Goal: Navigation & Orientation: Find specific page/section

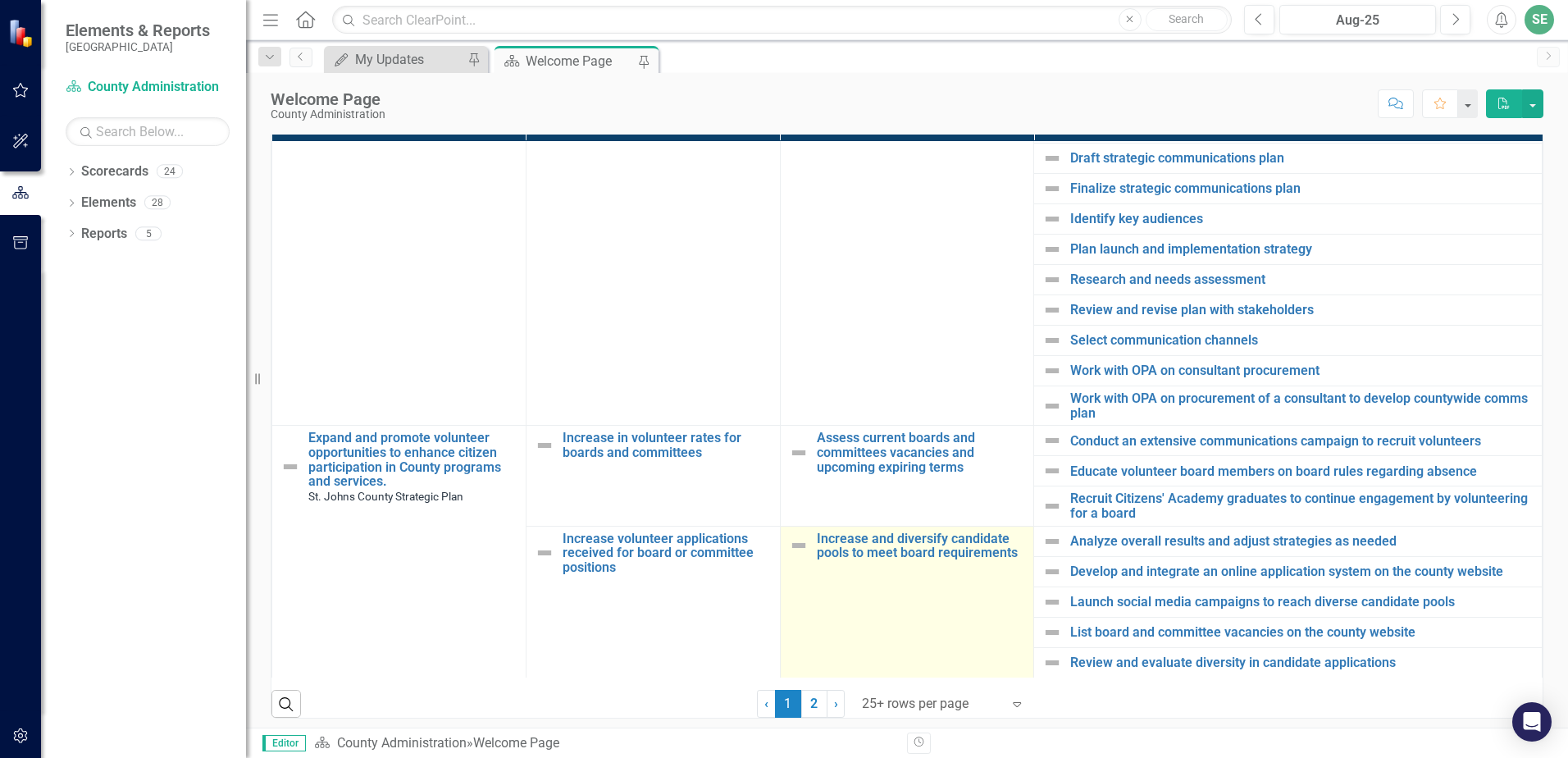
scroll to position [574, 0]
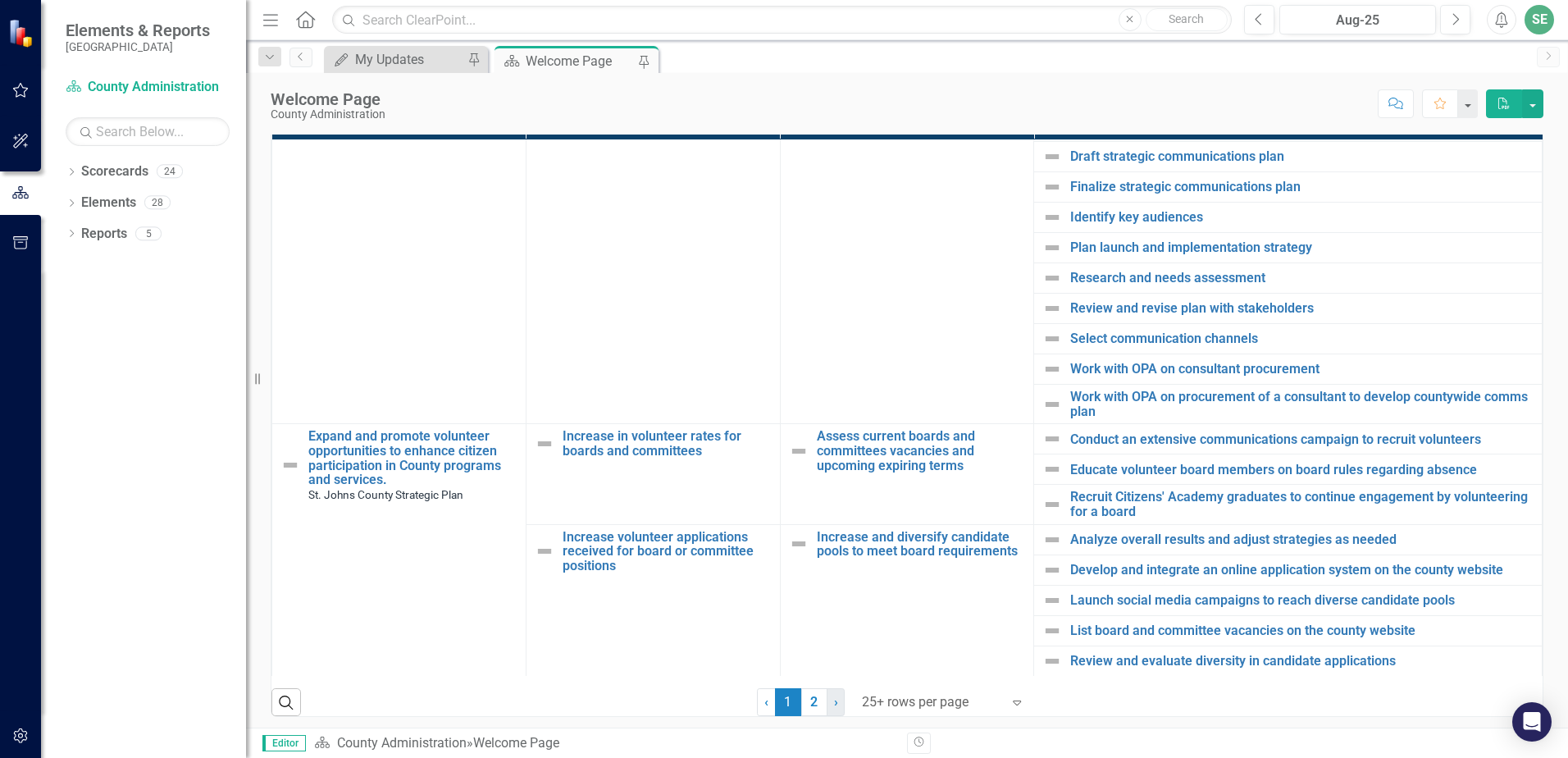
drag, startPoint x: 813, startPoint y: 705, endPoint x: 822, endPoint y: 708, distance: 9.5
click at [813, 705] on link "2" at bounding box center [814, 702] width 26 height 28
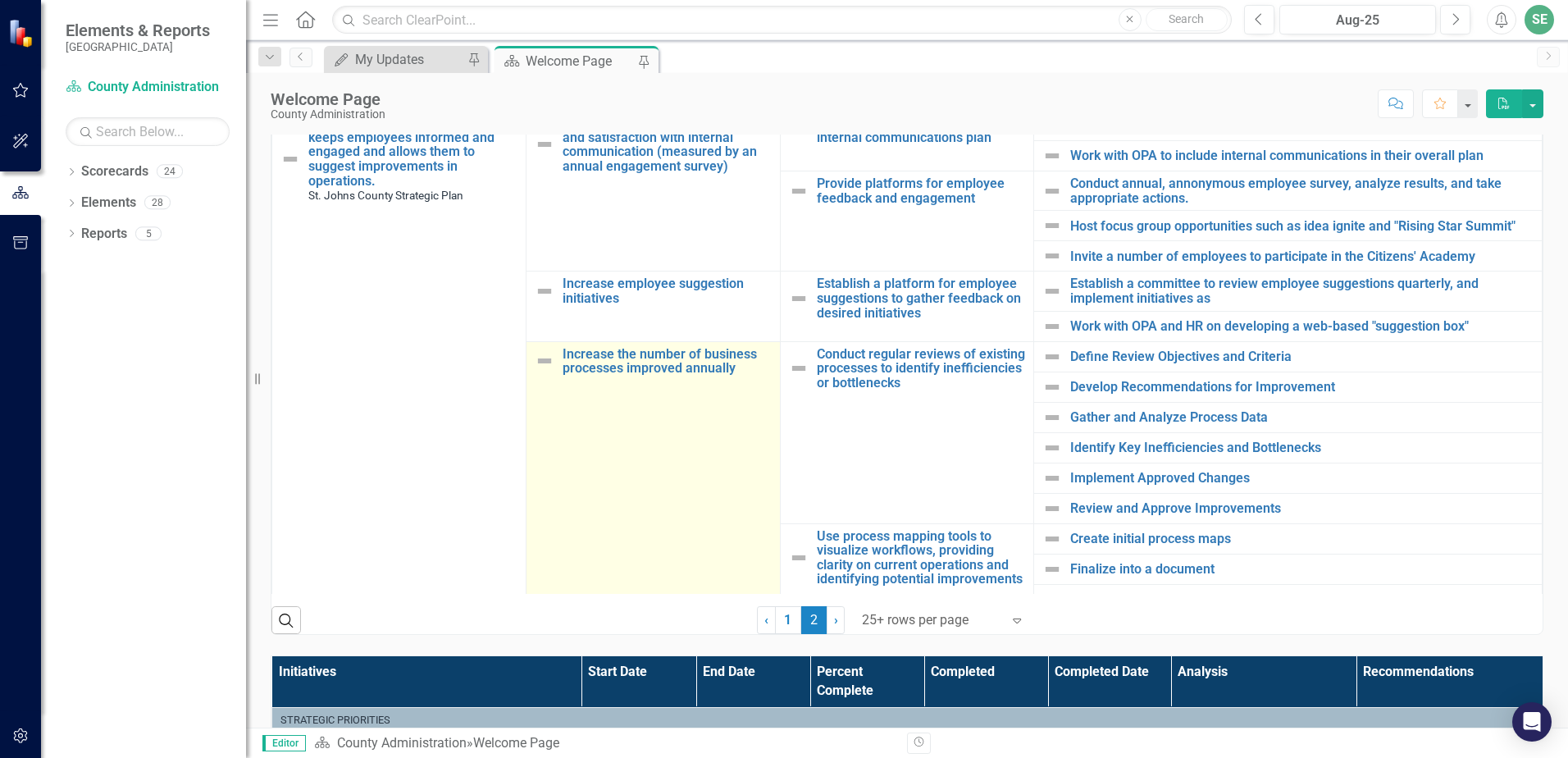
scroll to position [492, 0]
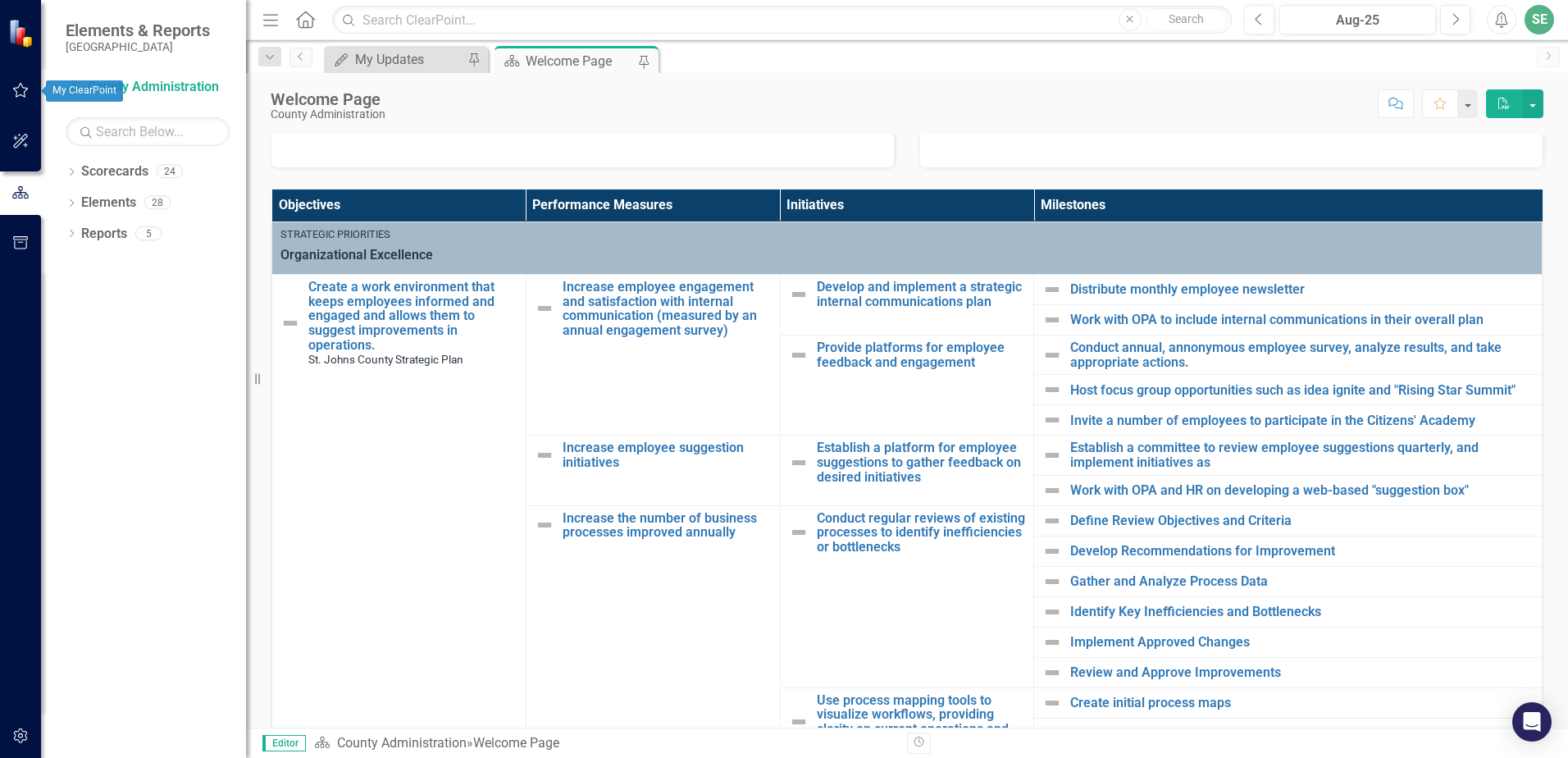
click at [24, 100] on button "button" at bounding box center [20, 91] width 37 height 35
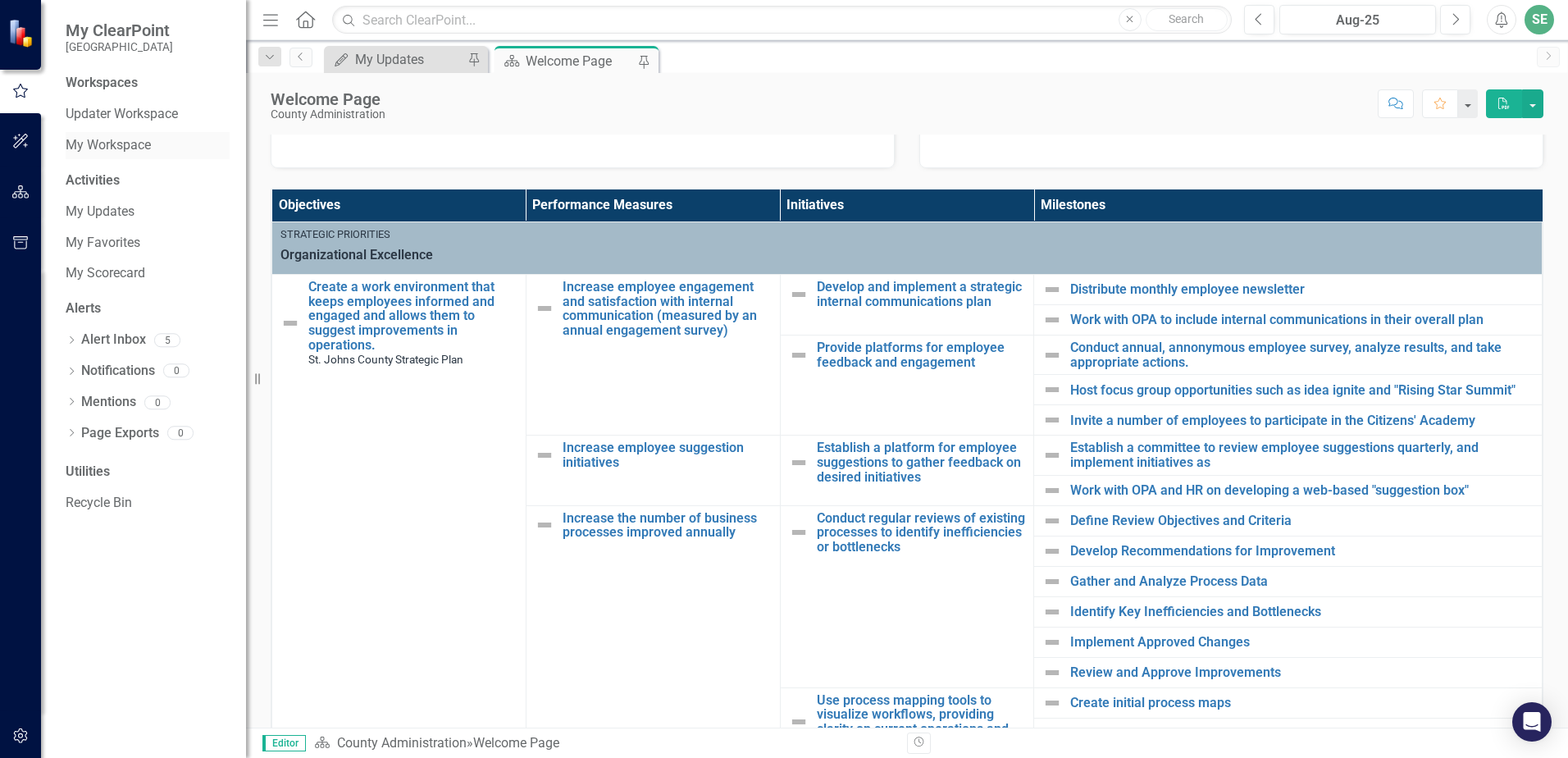
click at [124, 147] on link "My Workspace" at bounding box center [147, 145] width 164 height 19
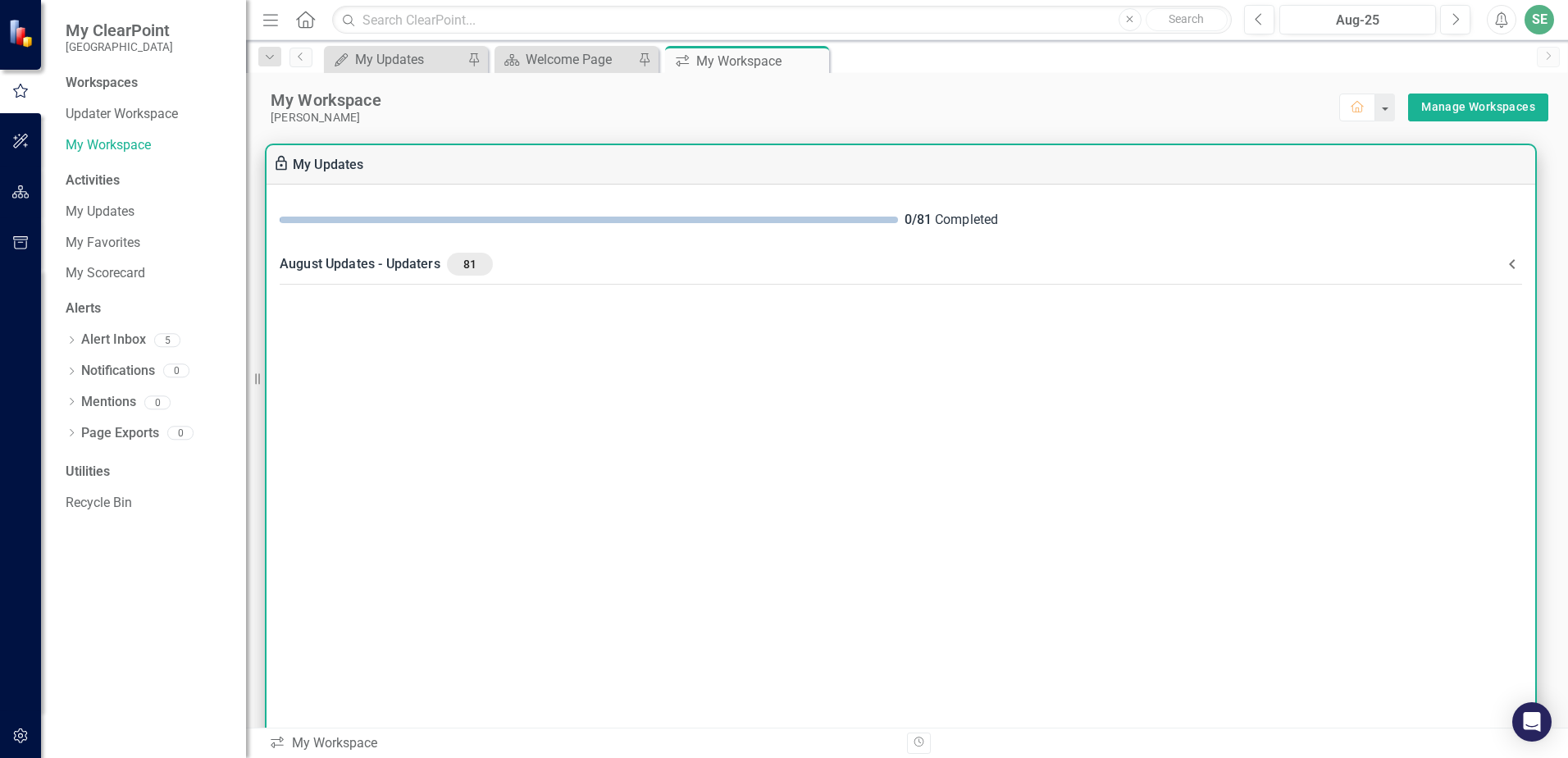
click at [465, 265] on span "81" at bounding box center [470, 264] width 33 height 15
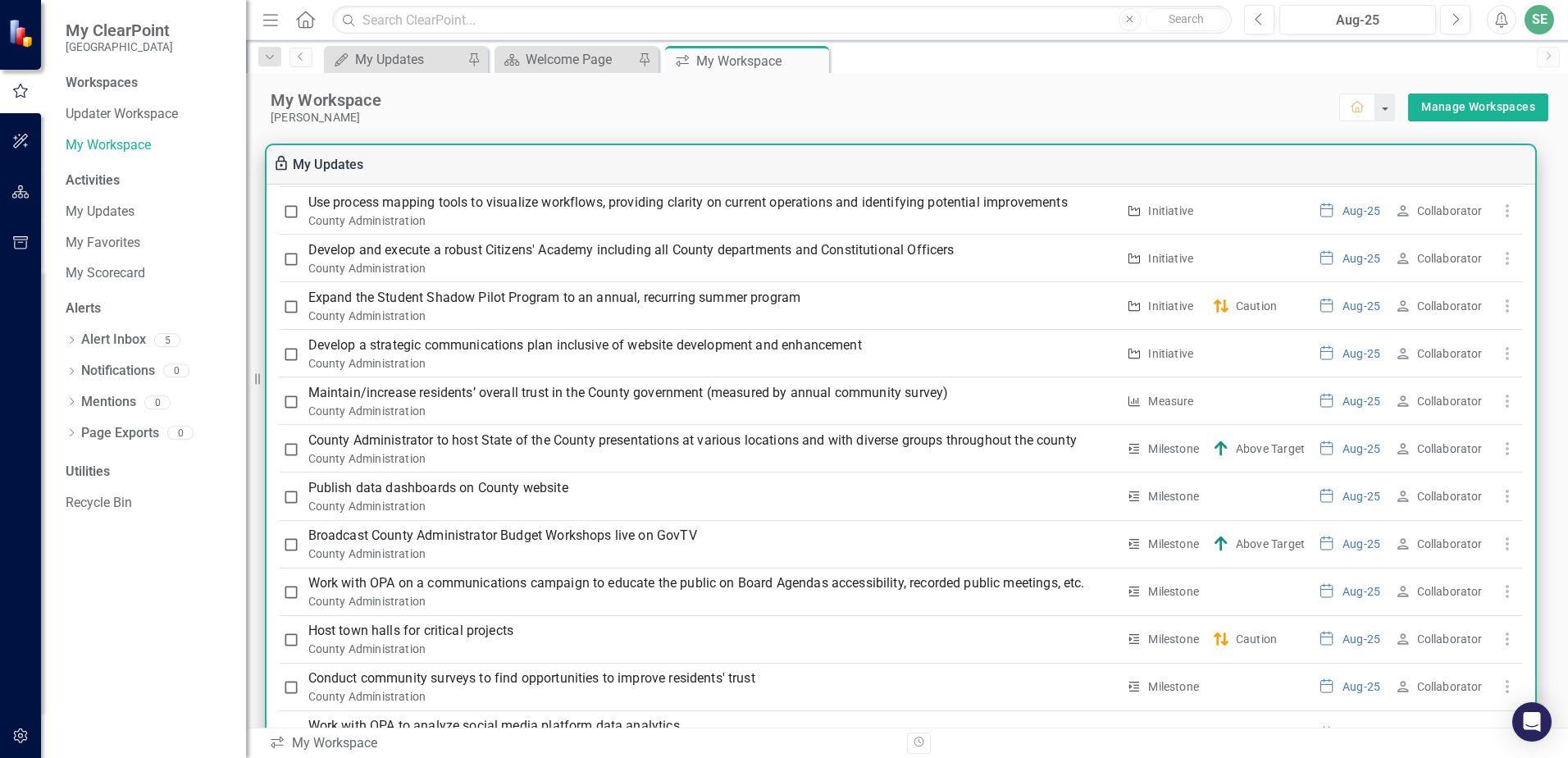
scroll to position [1722, 0]
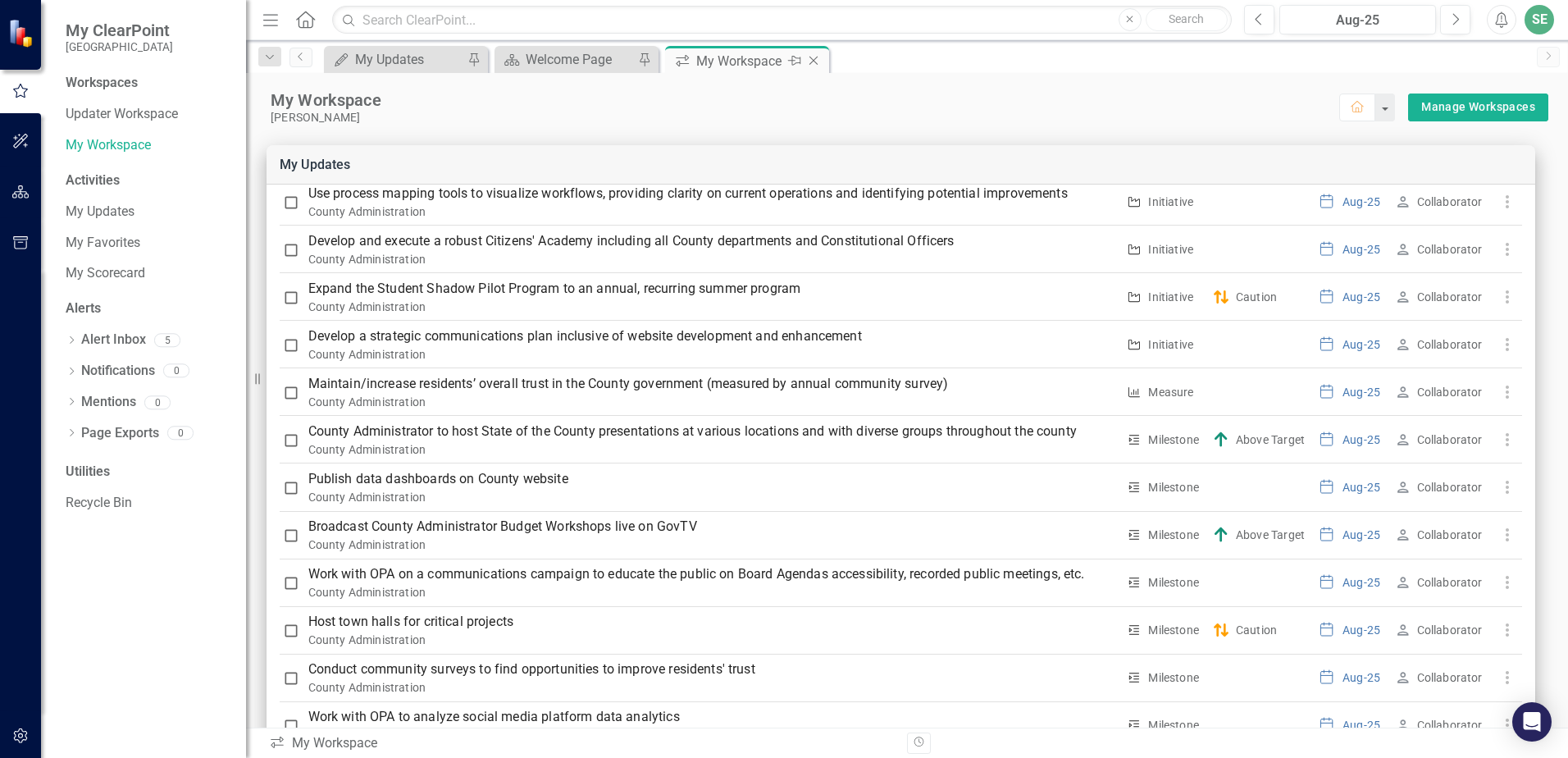
click at [815, 59] on icon "Close" at bounding box center [813, 60] width 16 height 13
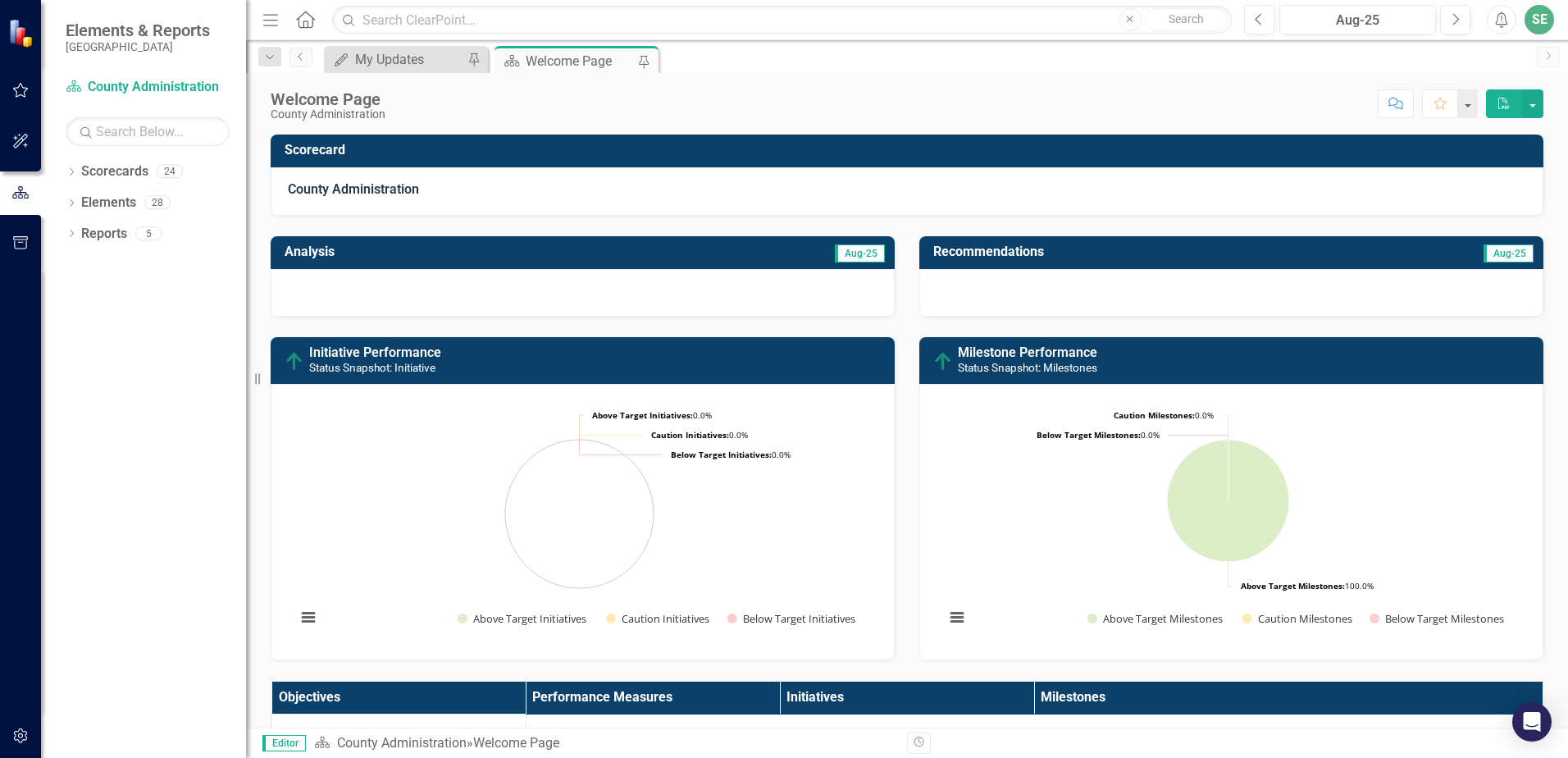
click at [589, 69] on div "Welcome Page" at bounding box center [579, 61] width 108 height 21
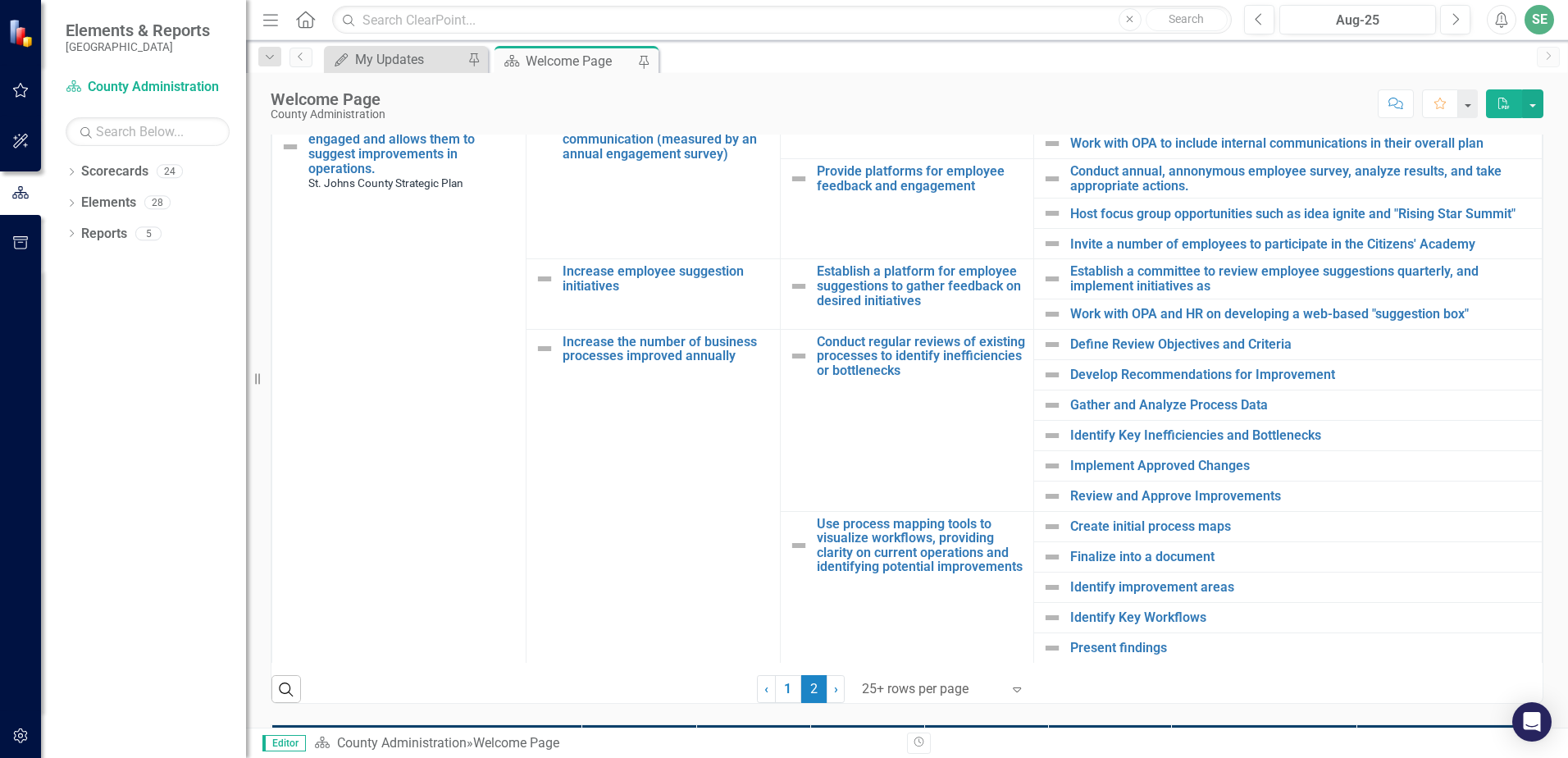
scroll to position [595, 0]
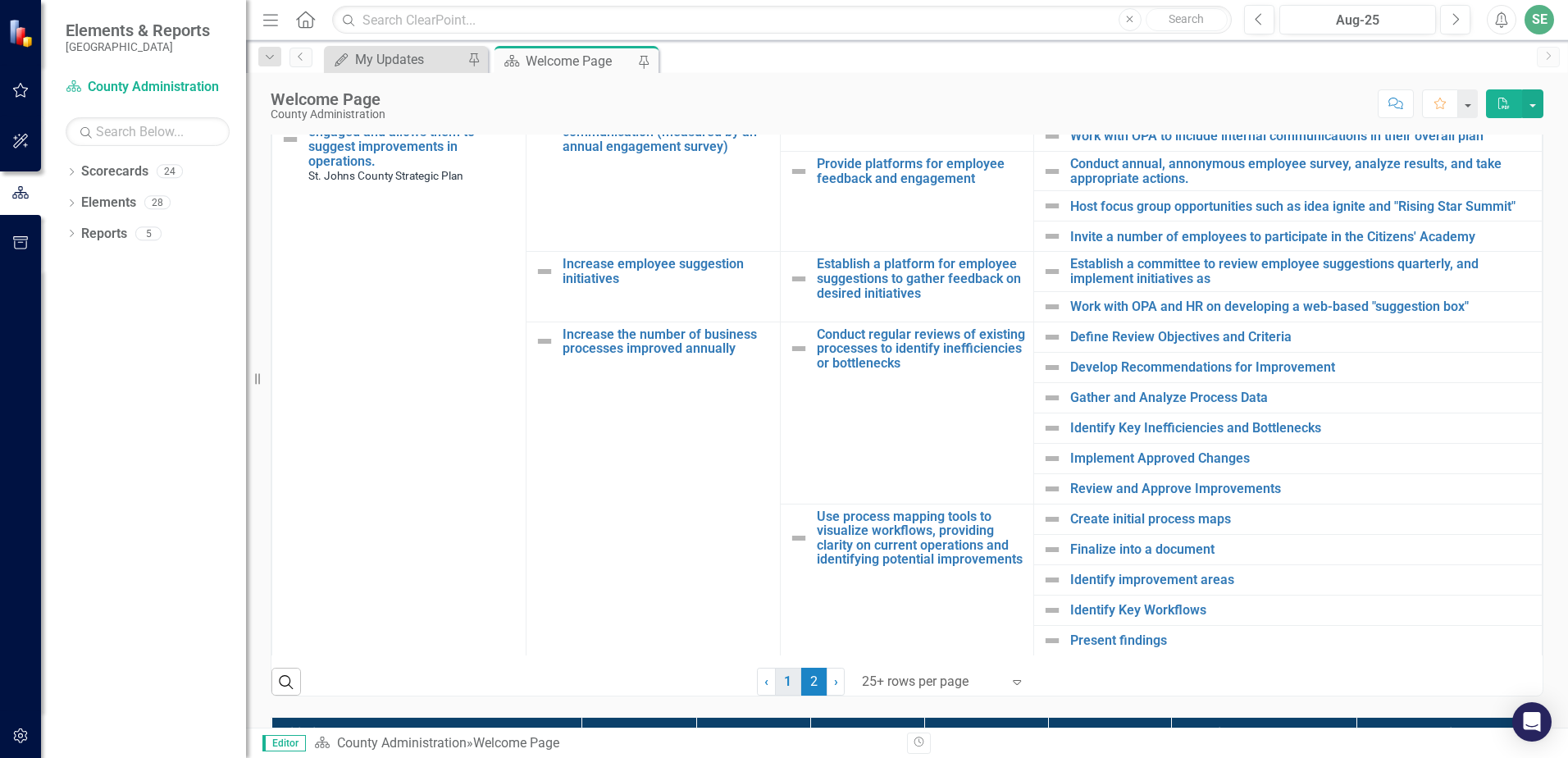
click at [783, 683] on link "1" at bounding box center [788, 681] width 26 height 28
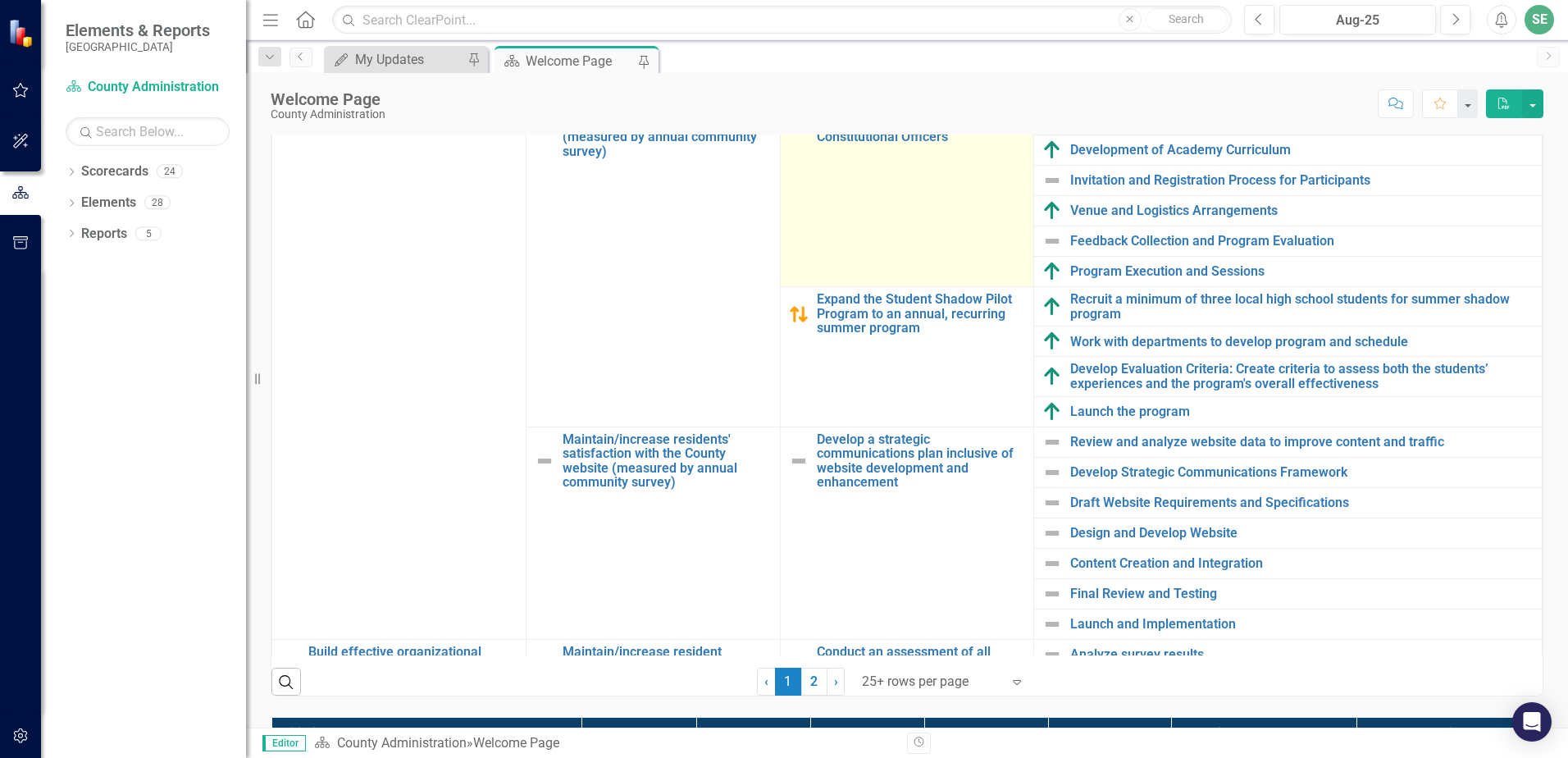
scroll to position [410, 0]
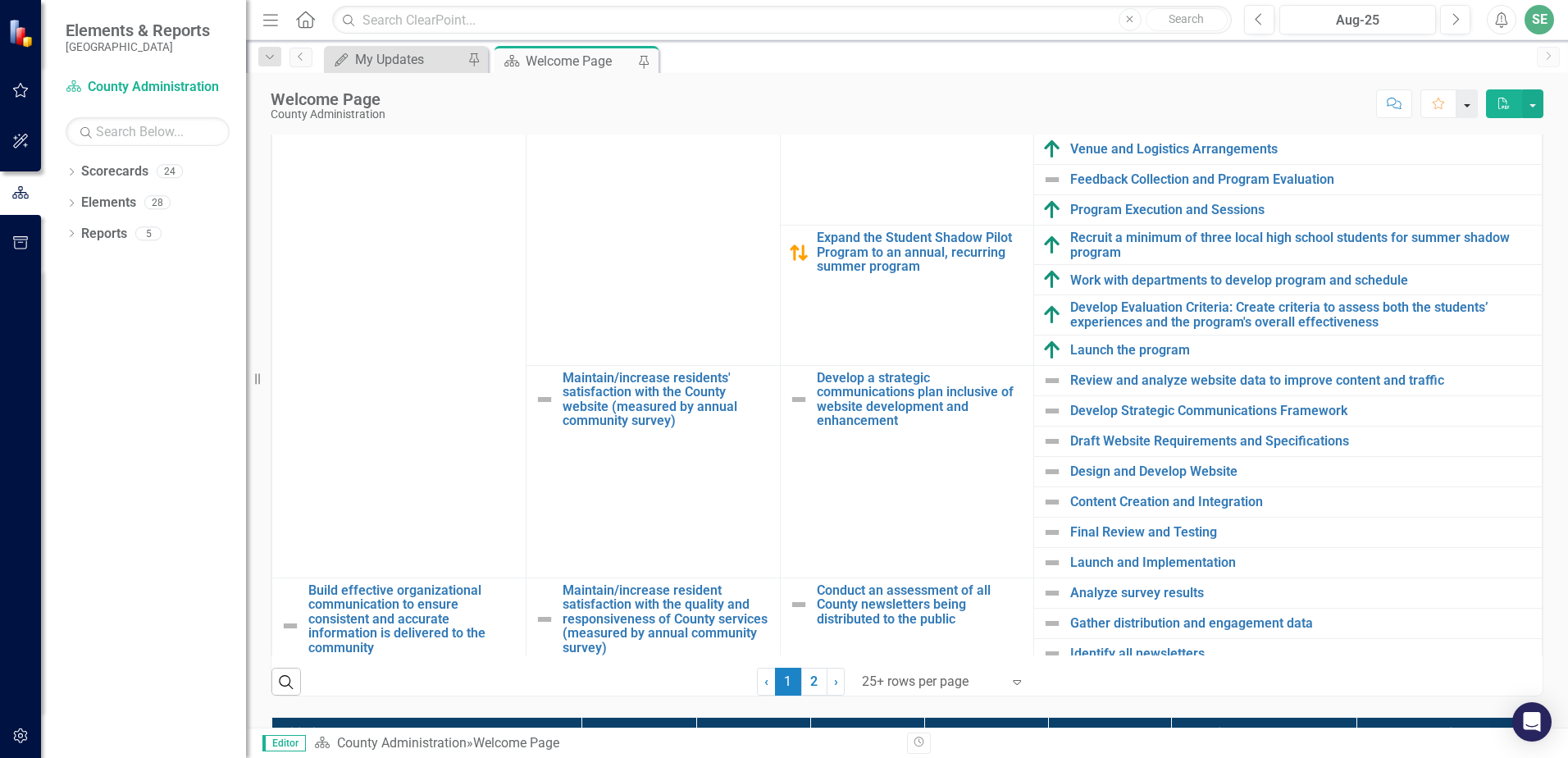
click at [1465, 101] on button "button" at bounding box center [1467, 103] width 21 height 29
click at [1469, 99] on button "button" at bounding box center [1467, 103] width 21 height 29
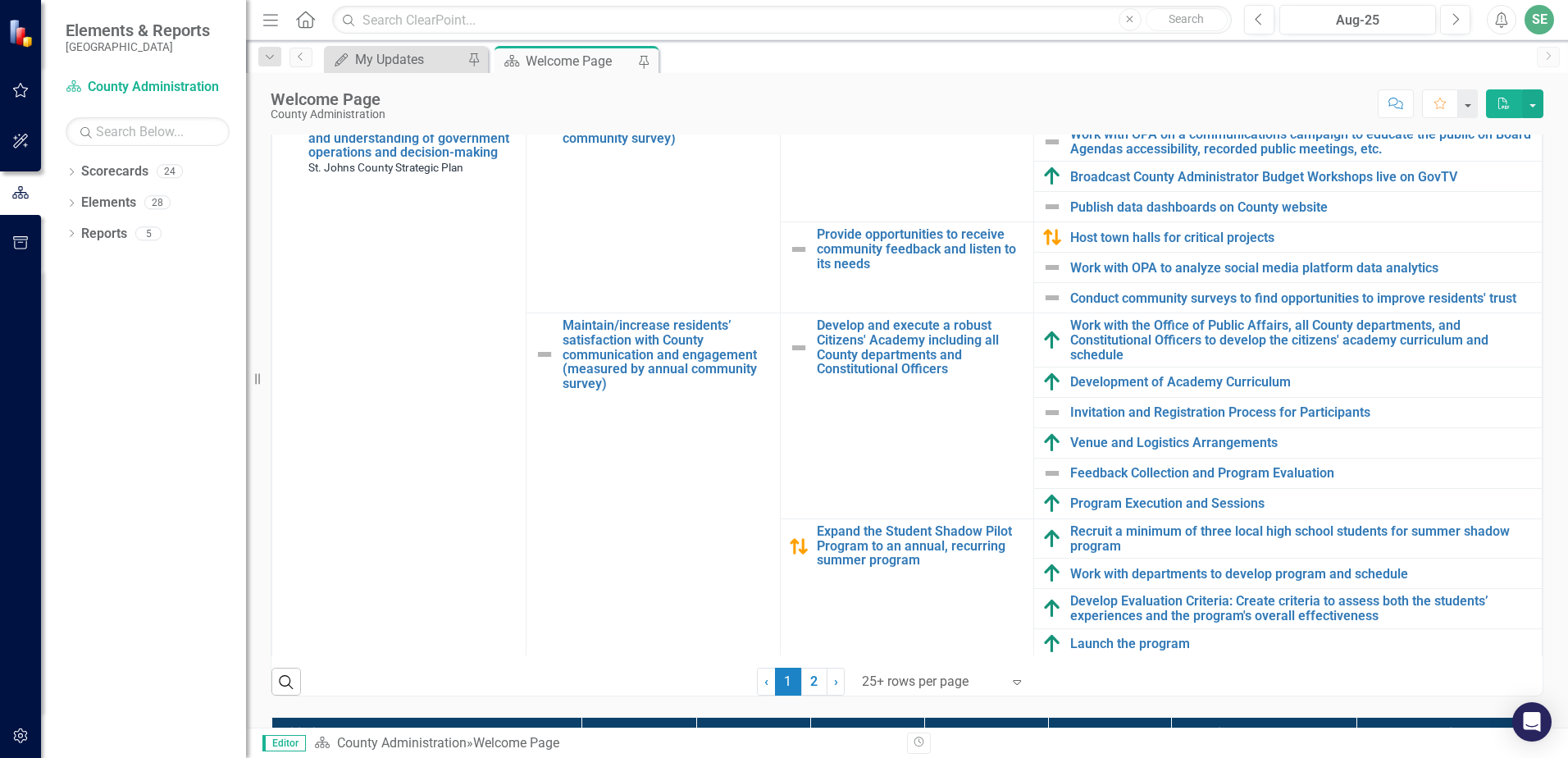
scroll to position [71, 0]
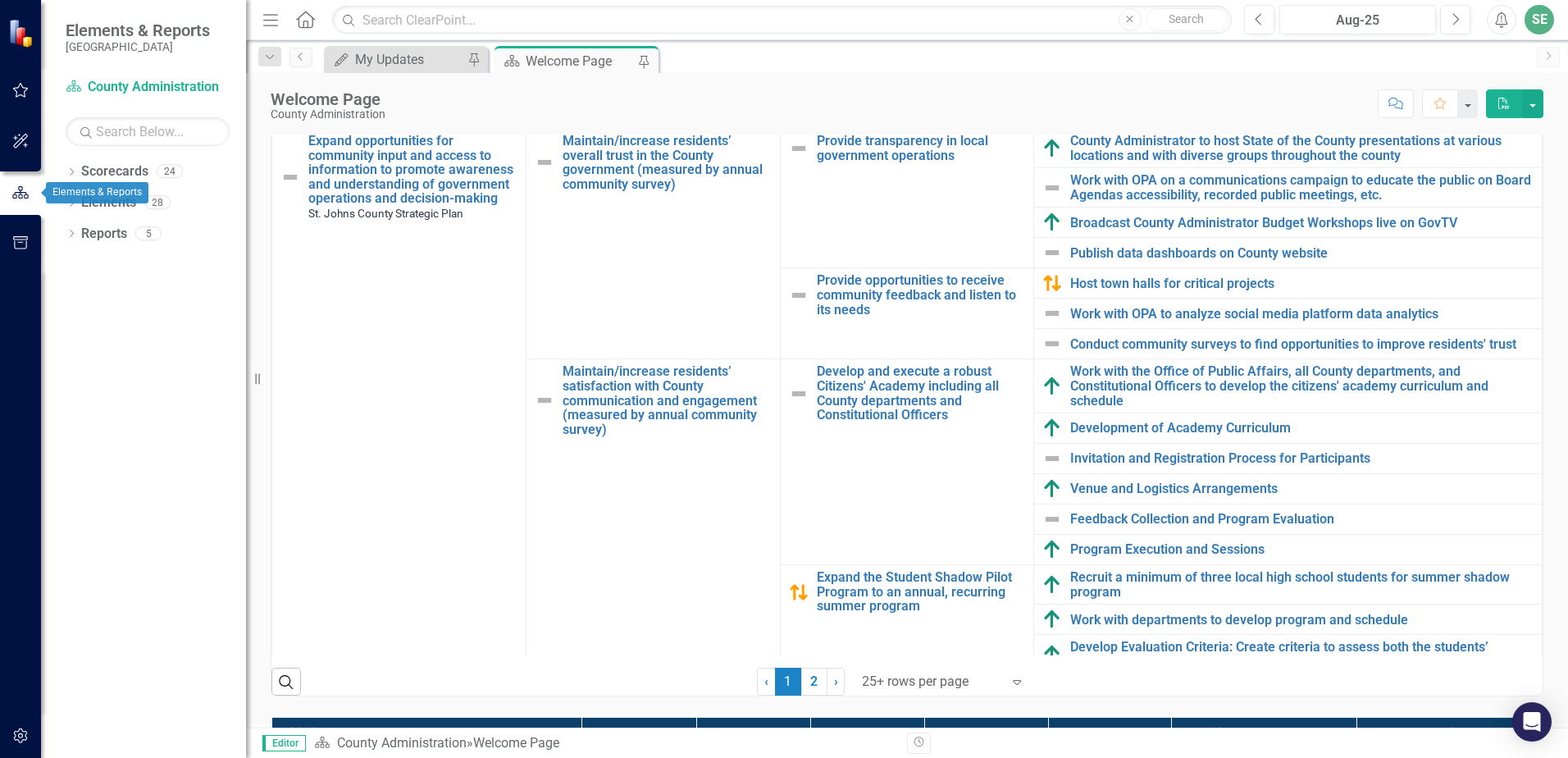
click at [15, 190] on icon "button" at bounding box center [21, 192] width 18 height 15
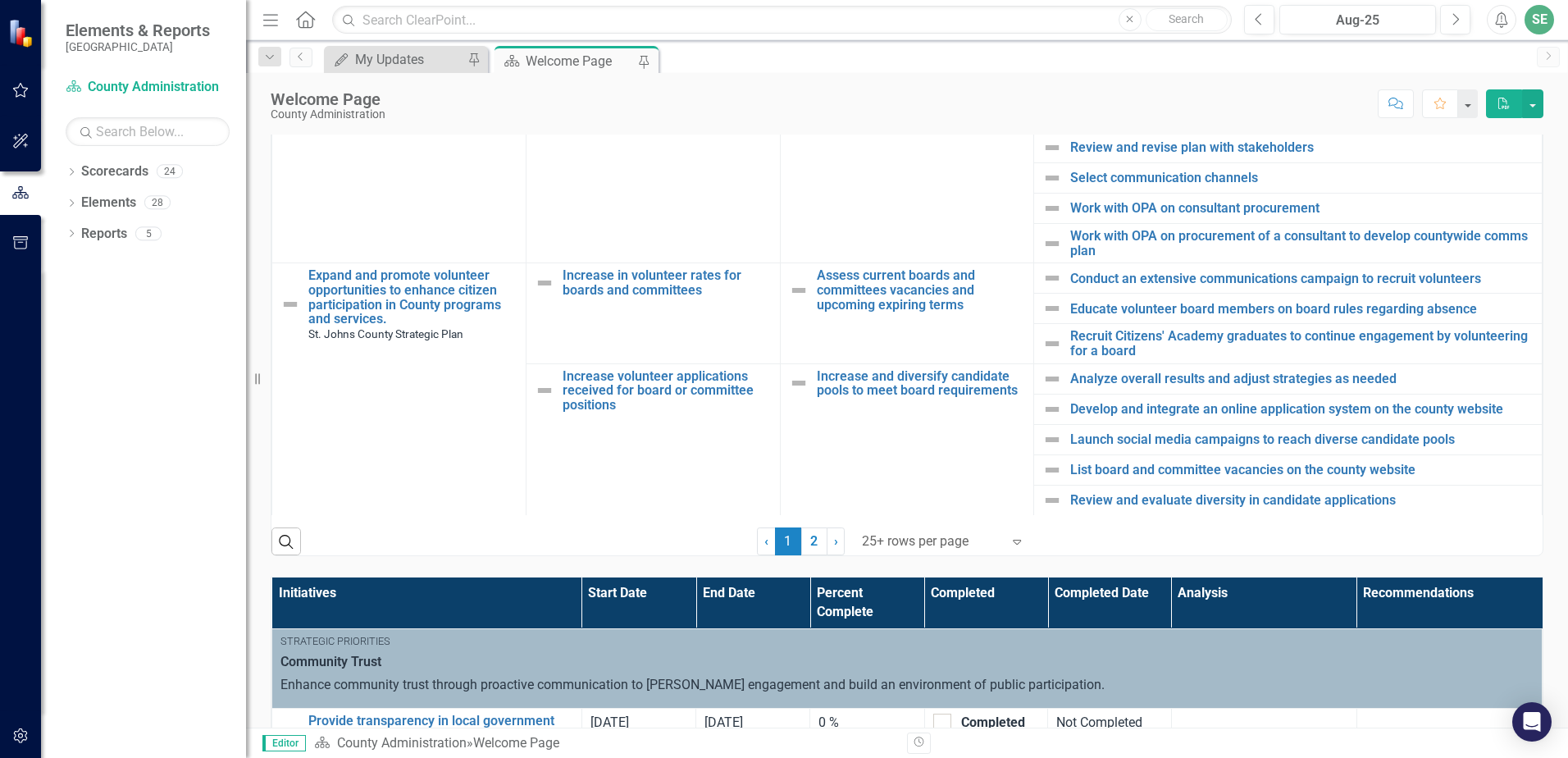
scroll to position [984, 0]
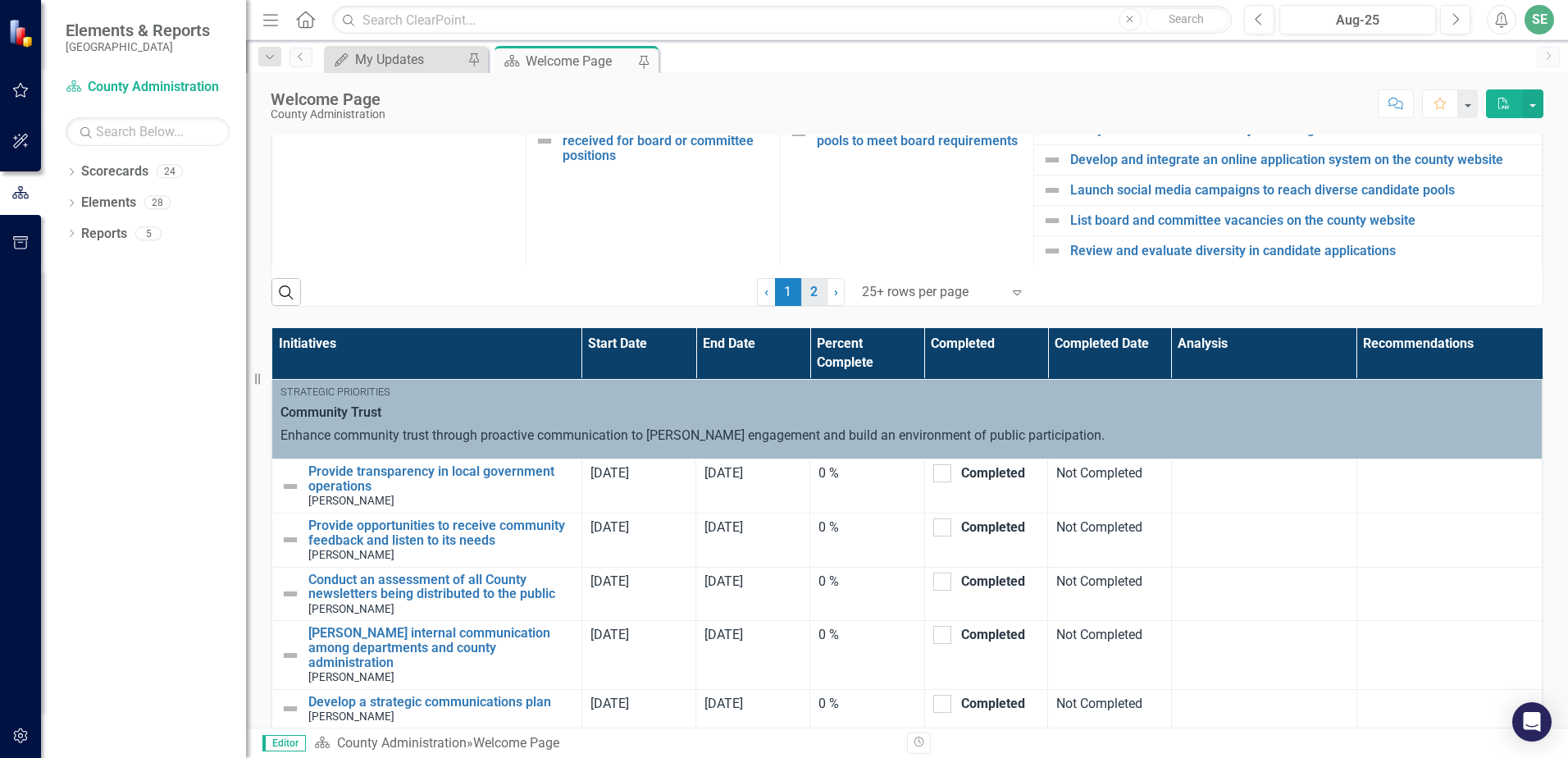
click at [808, 294] on link "2" at bounding box center [814, 291] width 26 height 28
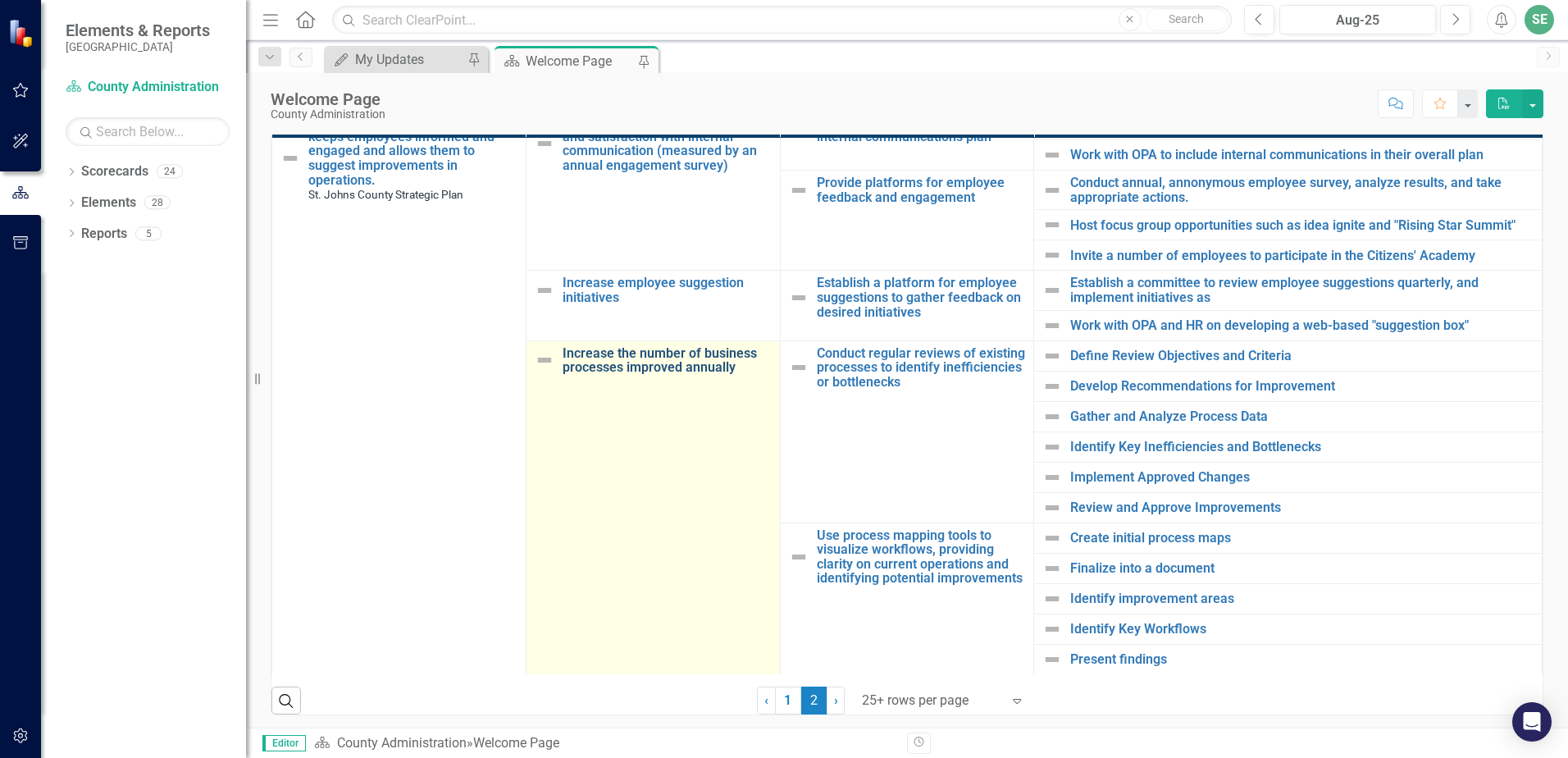
scroll to position [591, 0]
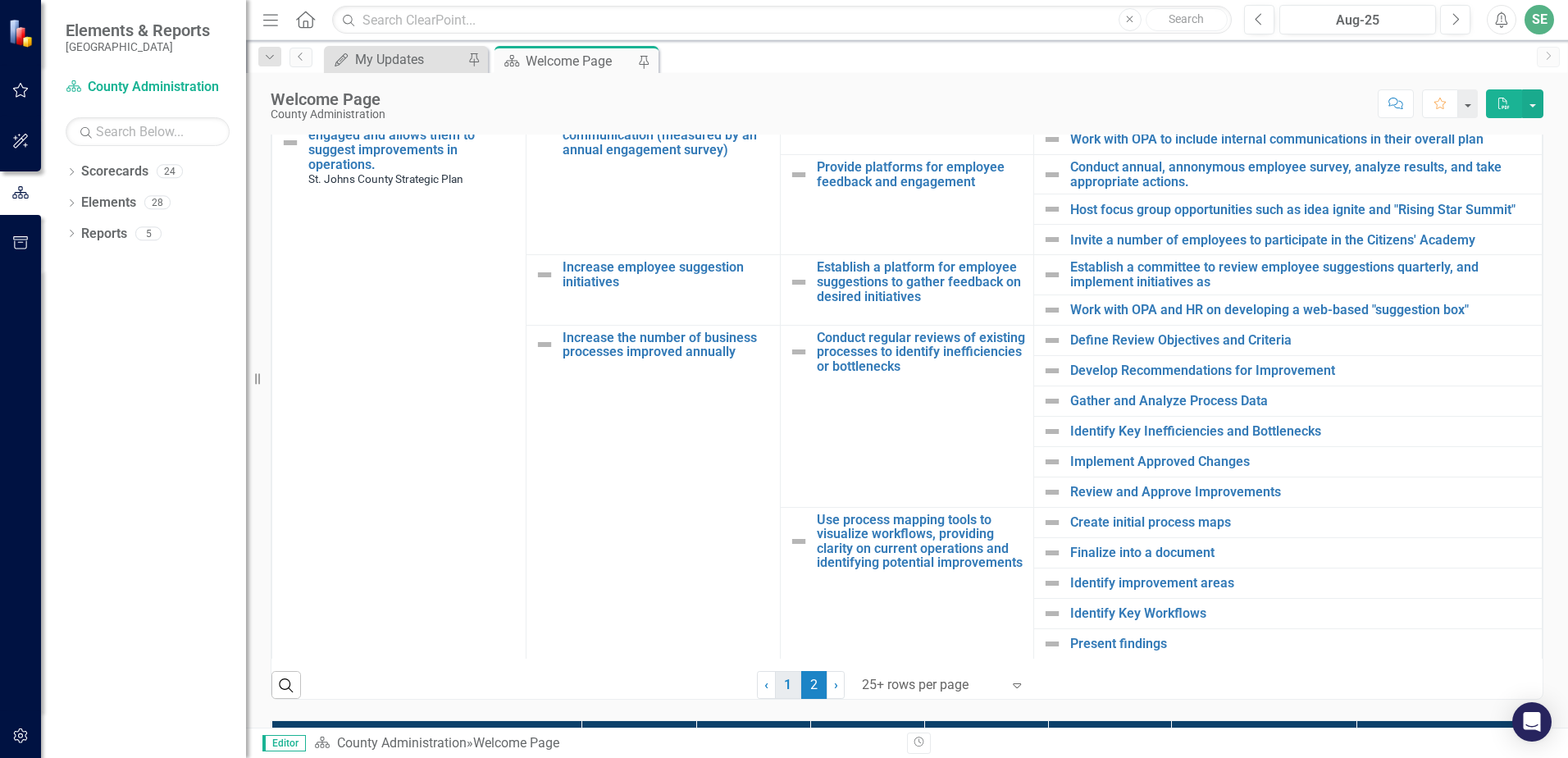
click at [784, 682] on link "1" at bounding box center [788, 684] width 26 height 28
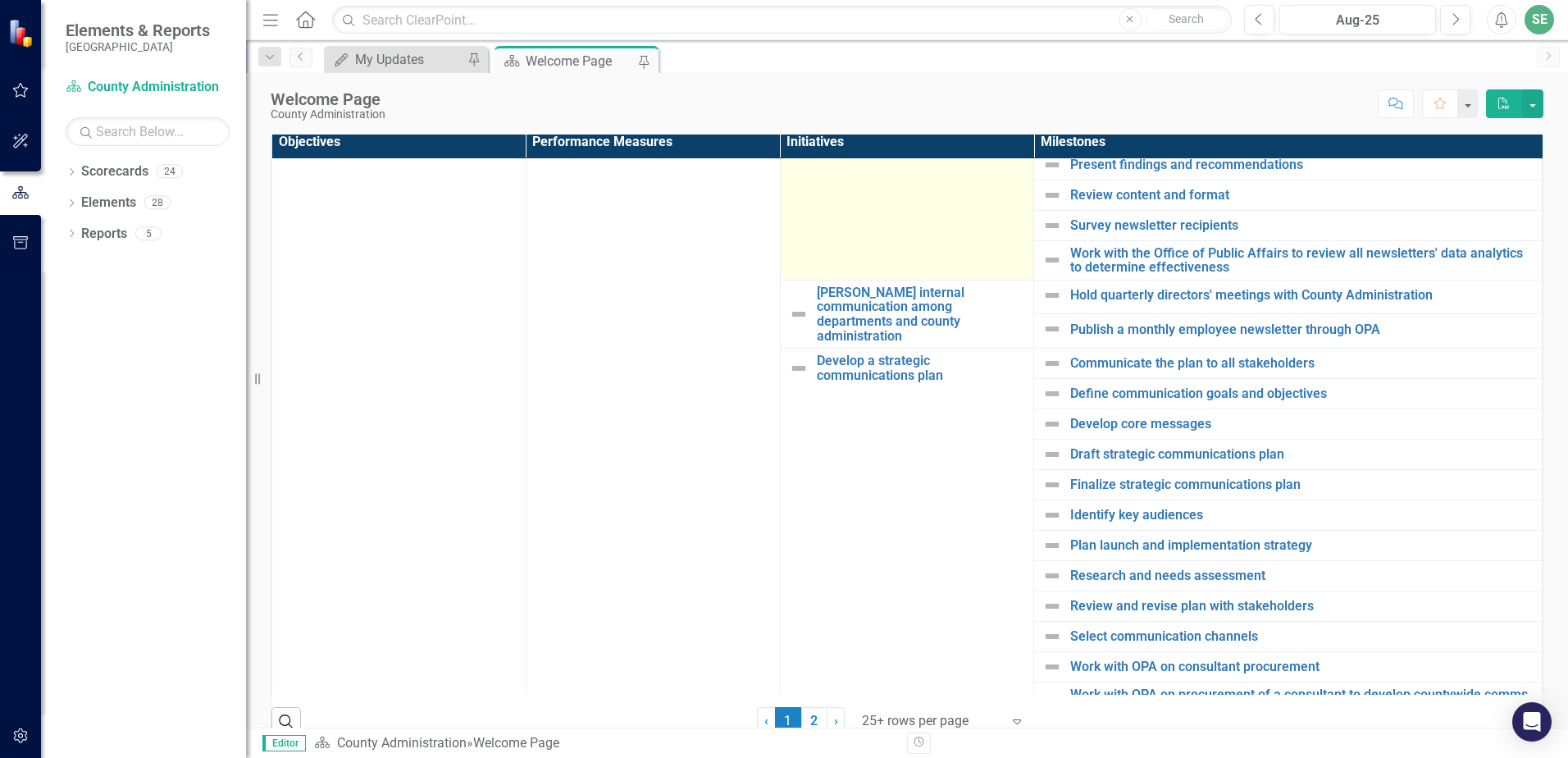
scroll to position [1037, 0]
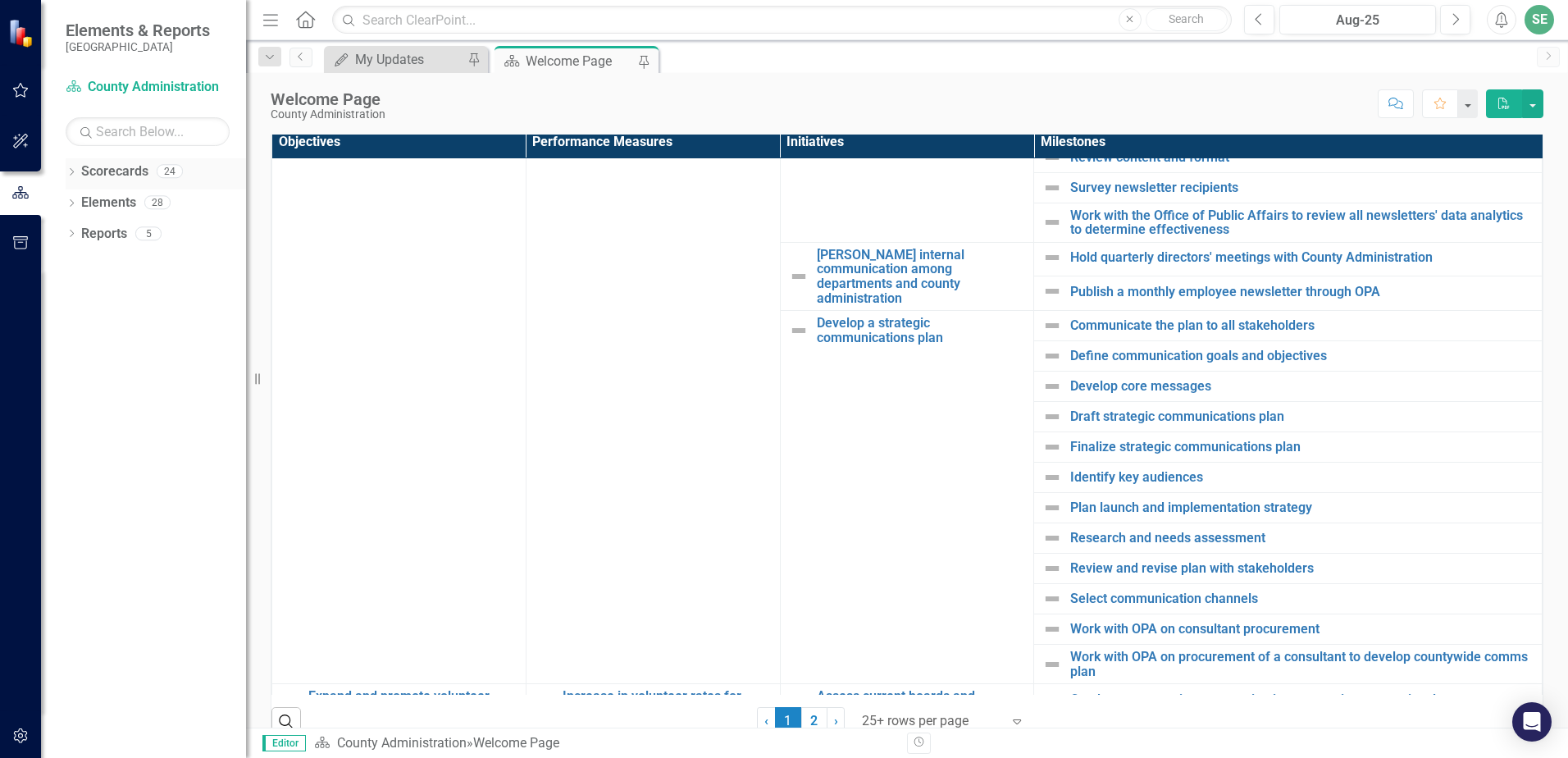
click at [68, 173] on icon "Dropdown" at bounding box center [72, 173] width 12 height 9
click at [80, 200] on icon "Dropdown" at bounding box center [80, 202] width 12 height 10
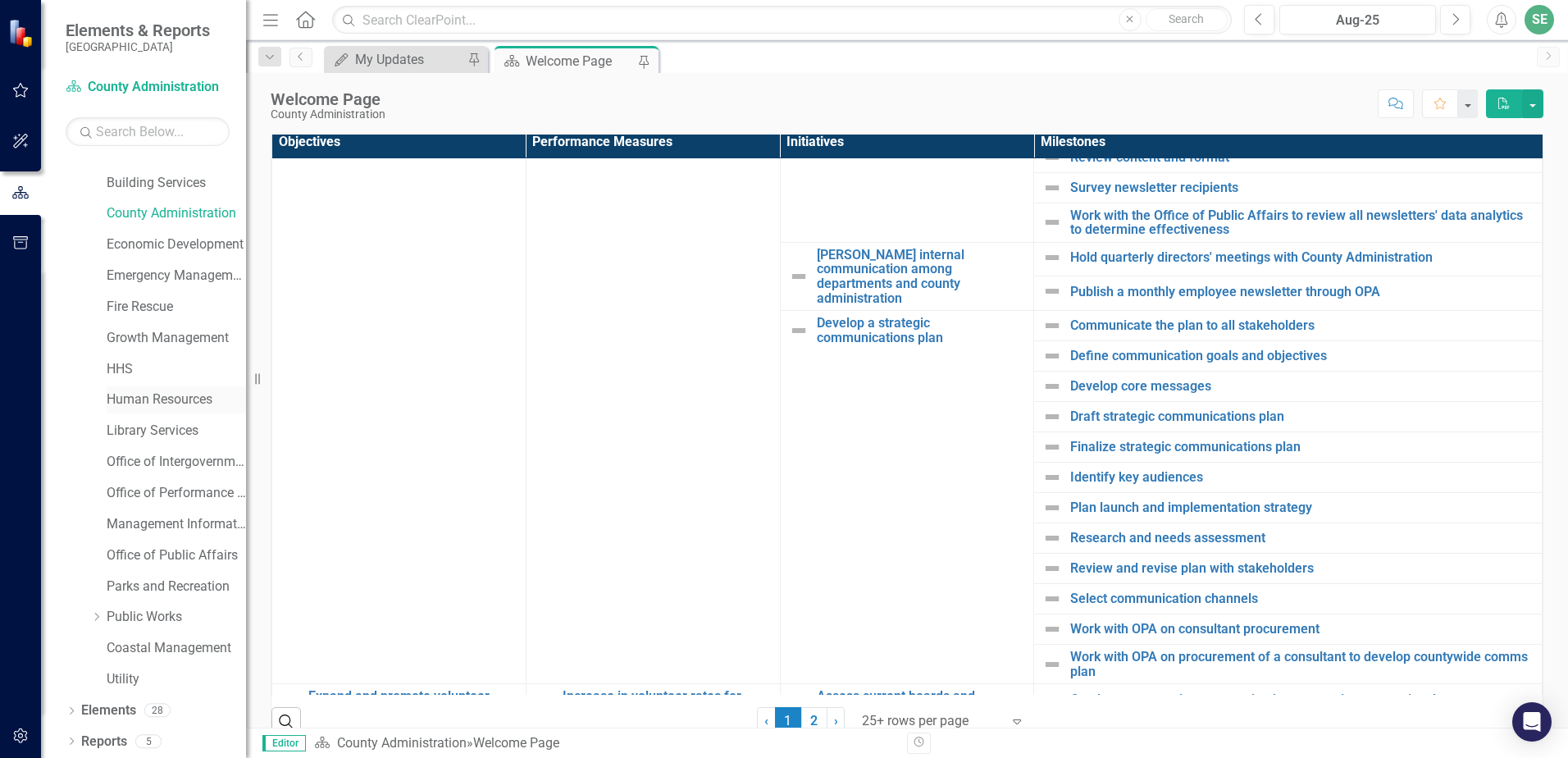
scroll to position [84, 0]
click at [164, 497] on link "Office of Performance & Transparency" at bounding box center [176, 491] width 139 height 19
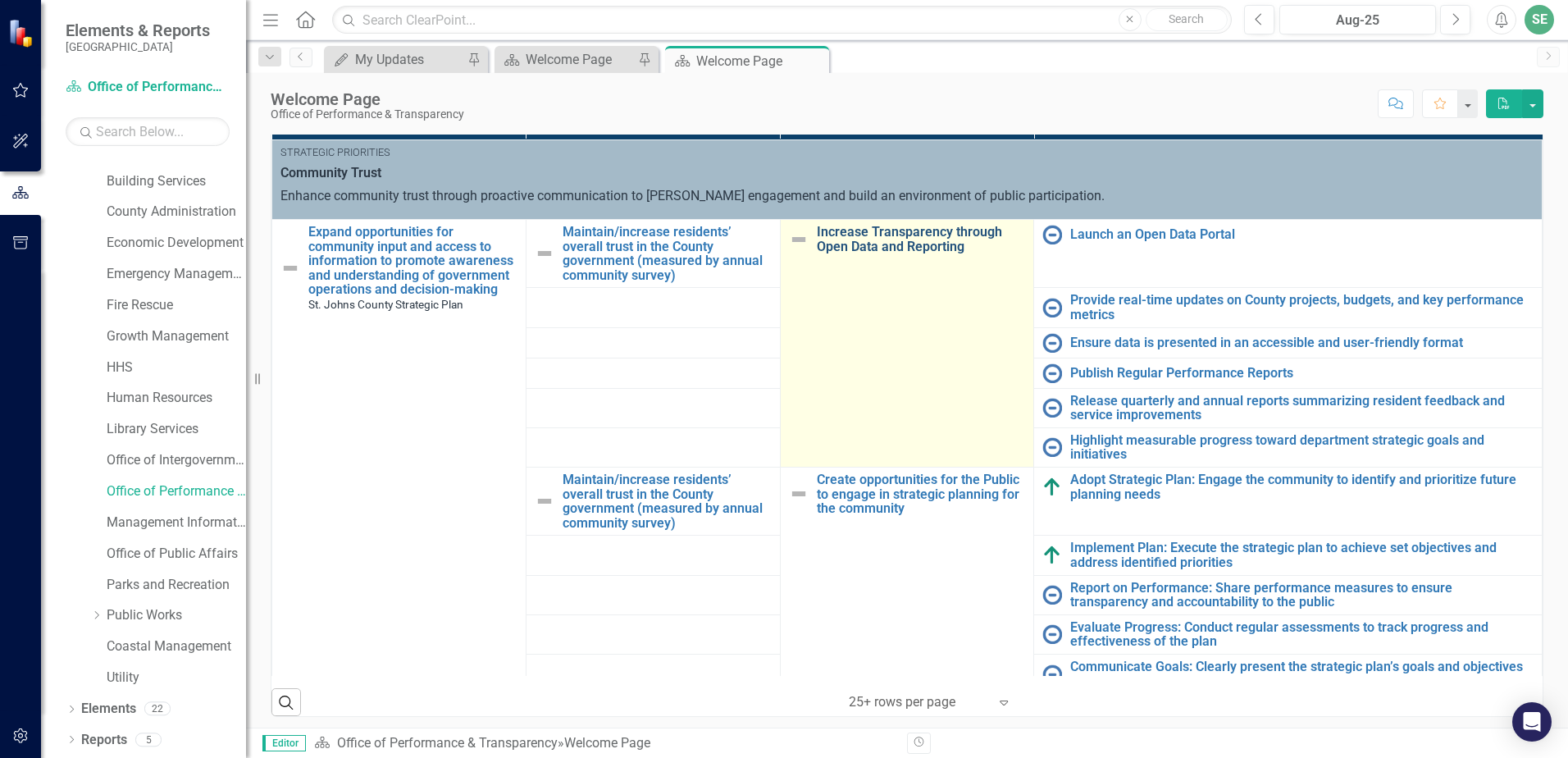
click at [857, 239] on link "Increase Transparency through Open Data and Reporting" at bounding box center [921, 239] width 209 height 29
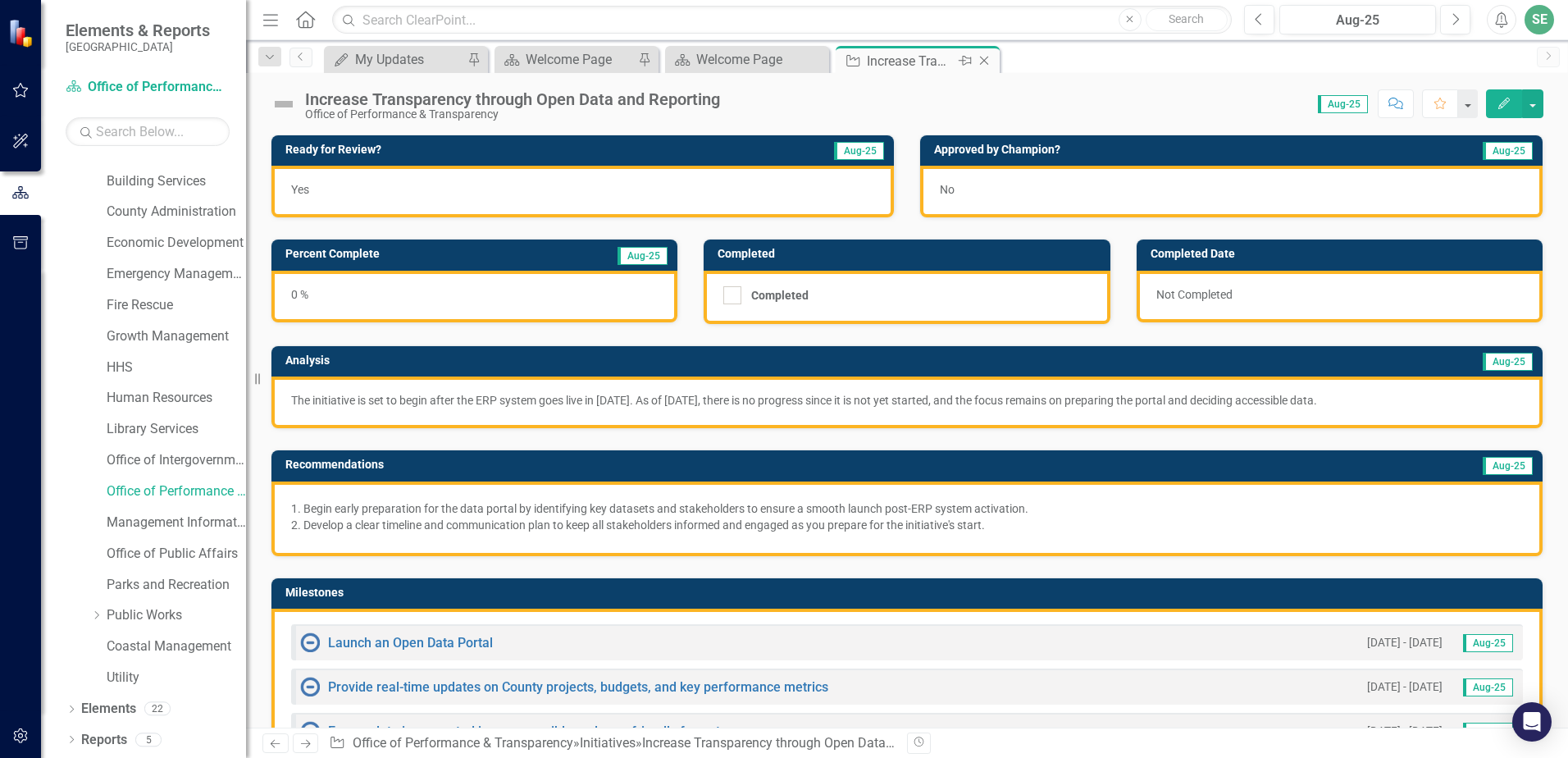
click at [983, 57] on icon "Close" at bounding box center [984, 60] width 16 height 13
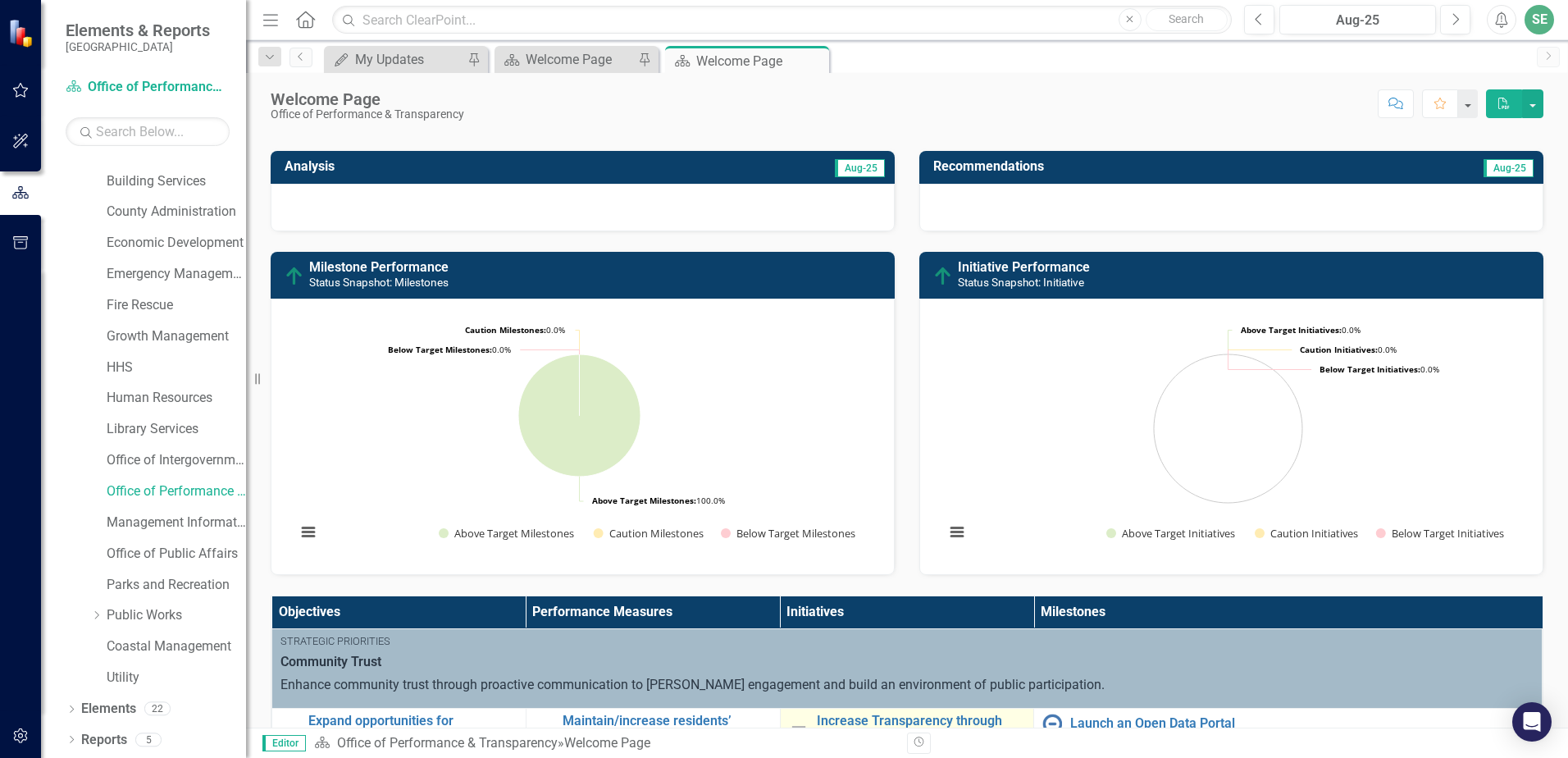
scroll to position [492, 0]
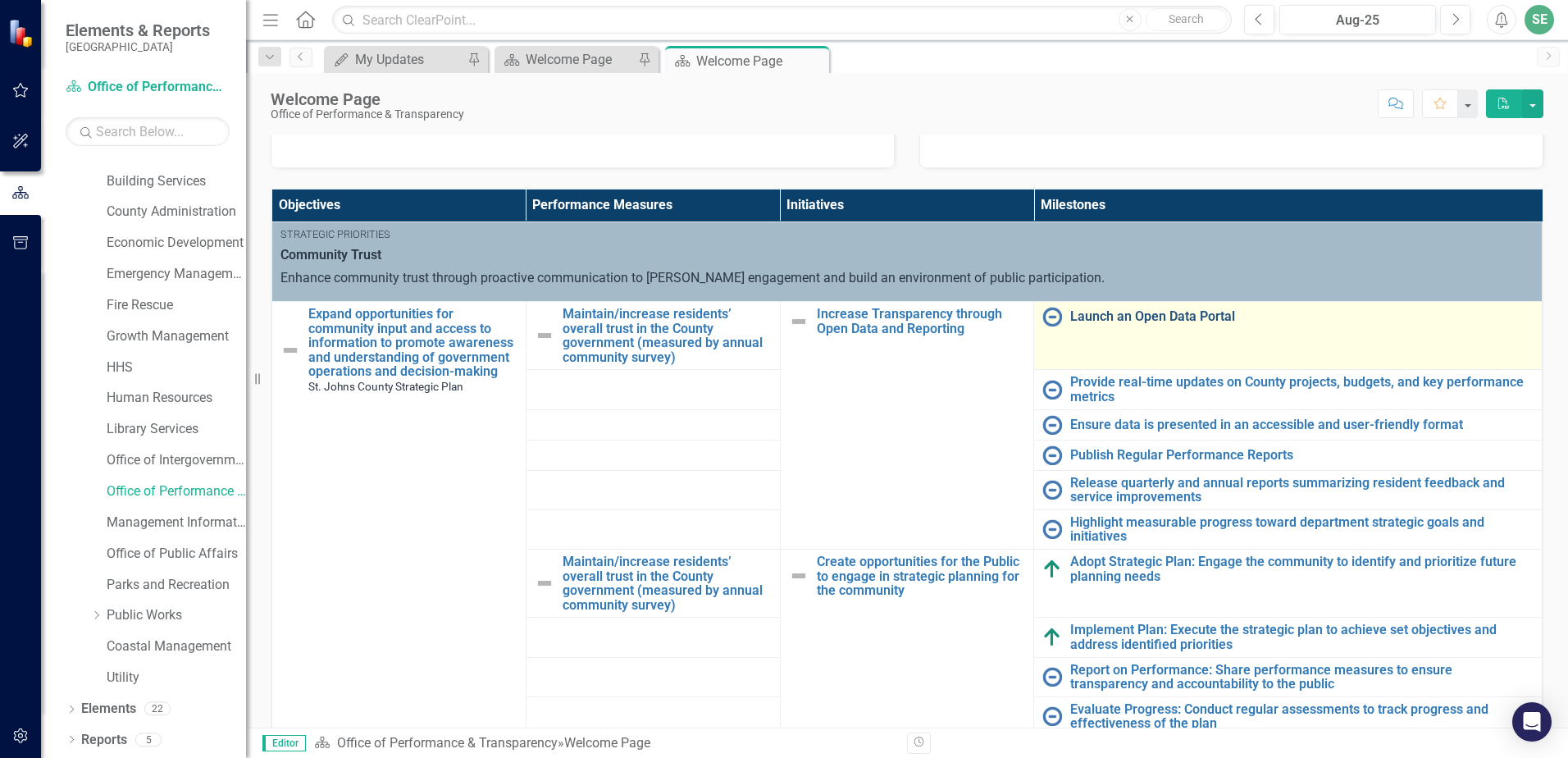
click at [1116, 315] on link "Launch an Open Data Portal" at bounding box center [1302, 316] width 464 height 15
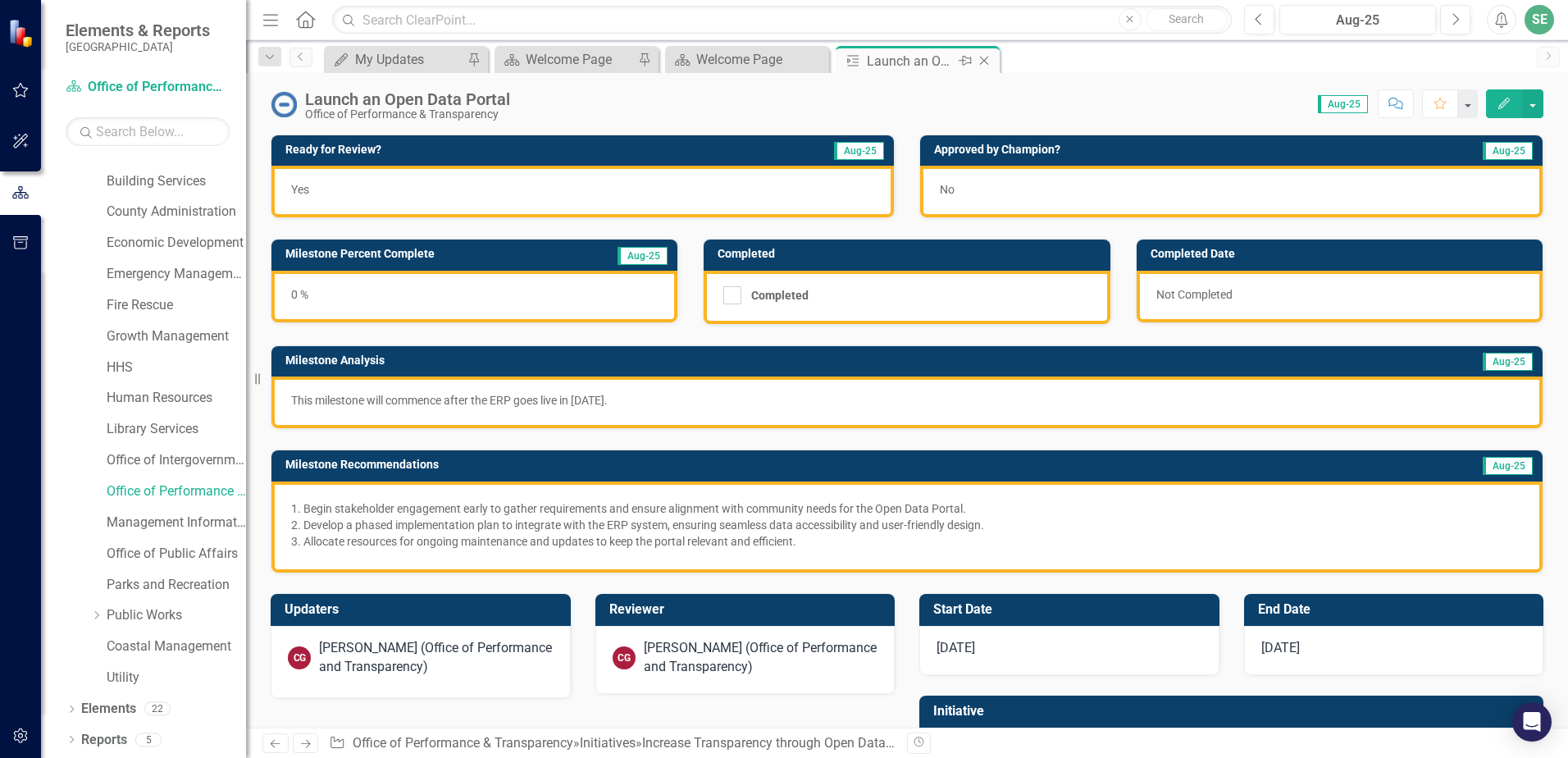
click at [985, 65] on icon "Close" at bounding box center [984, 60] width 16 height 13
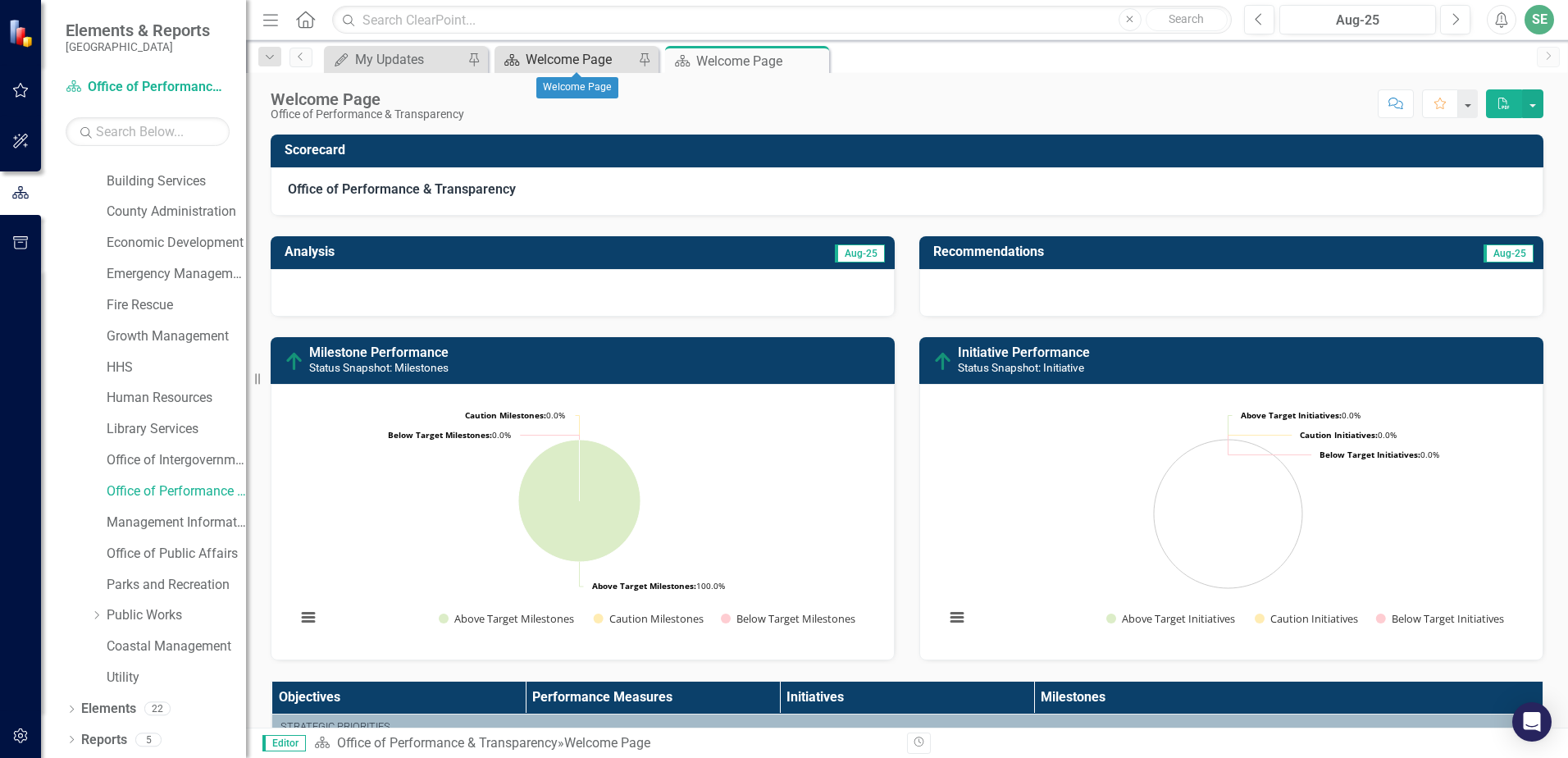
click at [535, 68] on div "Welcome Page" at bounding box center [579, 59] width 108 height 21
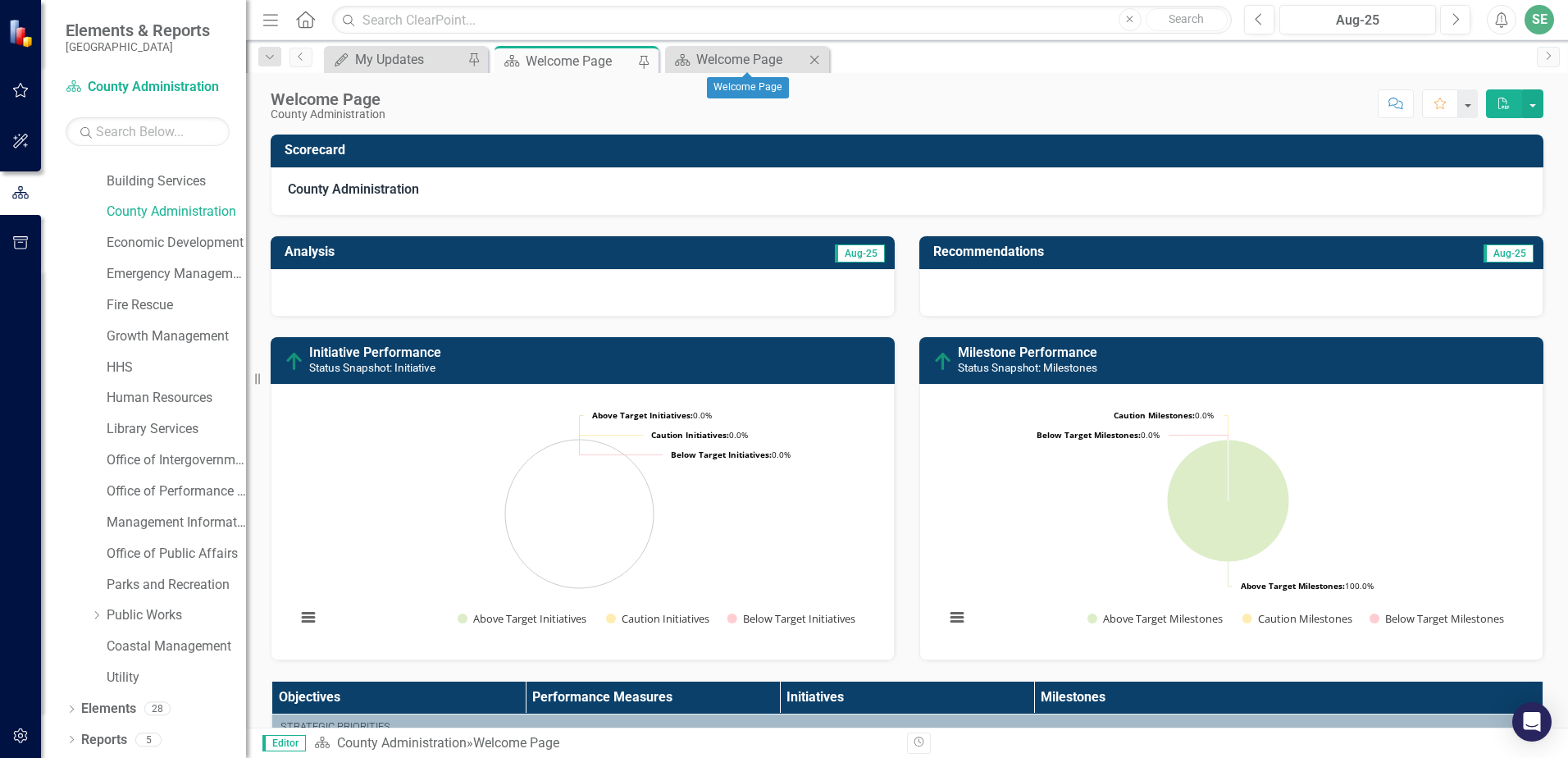
click at [817, 59] on icon "Close" at bounding box center [814, 60] width 16 height 13
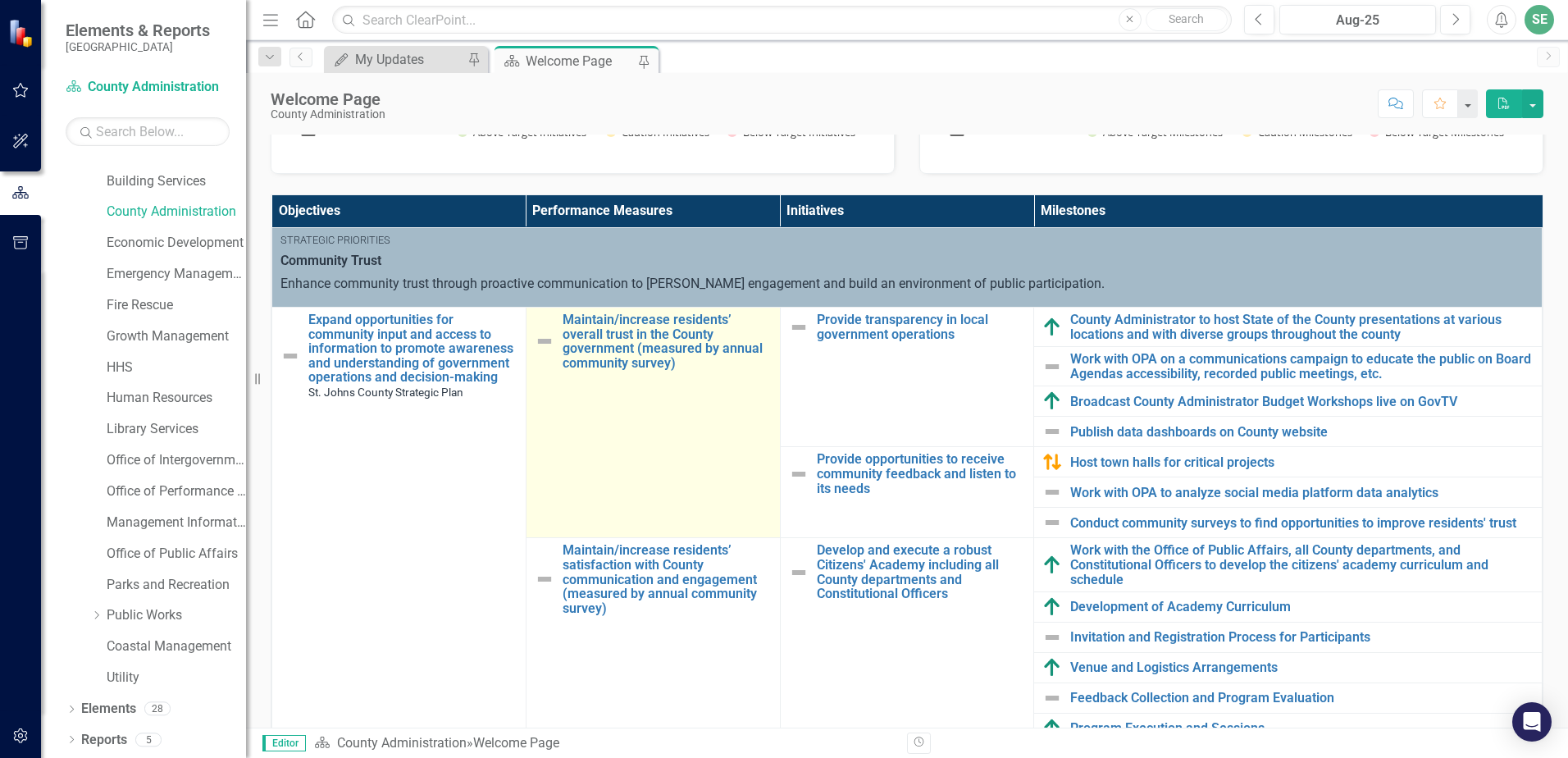
scroll to position [492, 0]
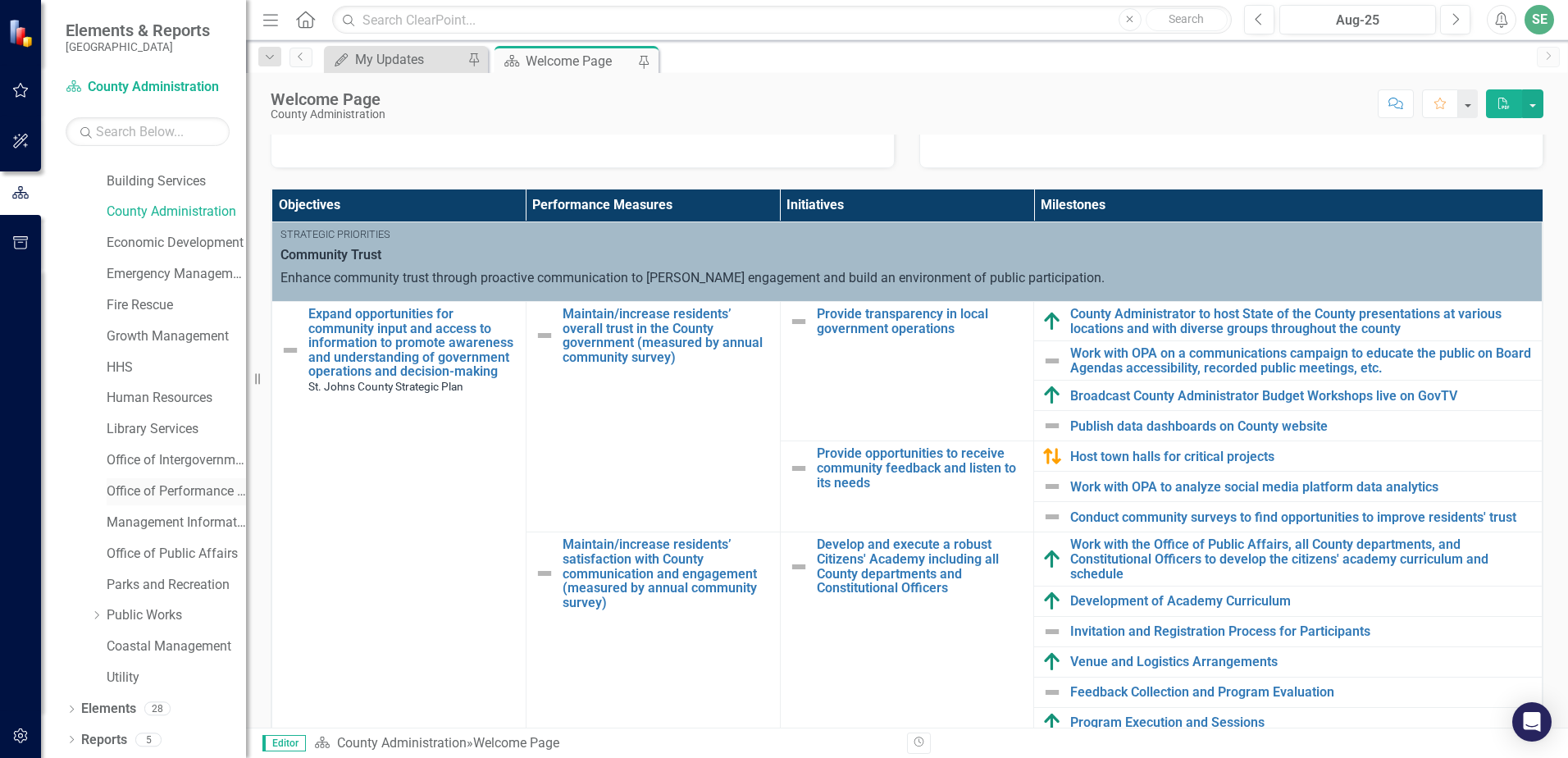
click at [128, 491] on link "Office of Performance & Transparency" at bounding box center [176, 491] width 139 height 19
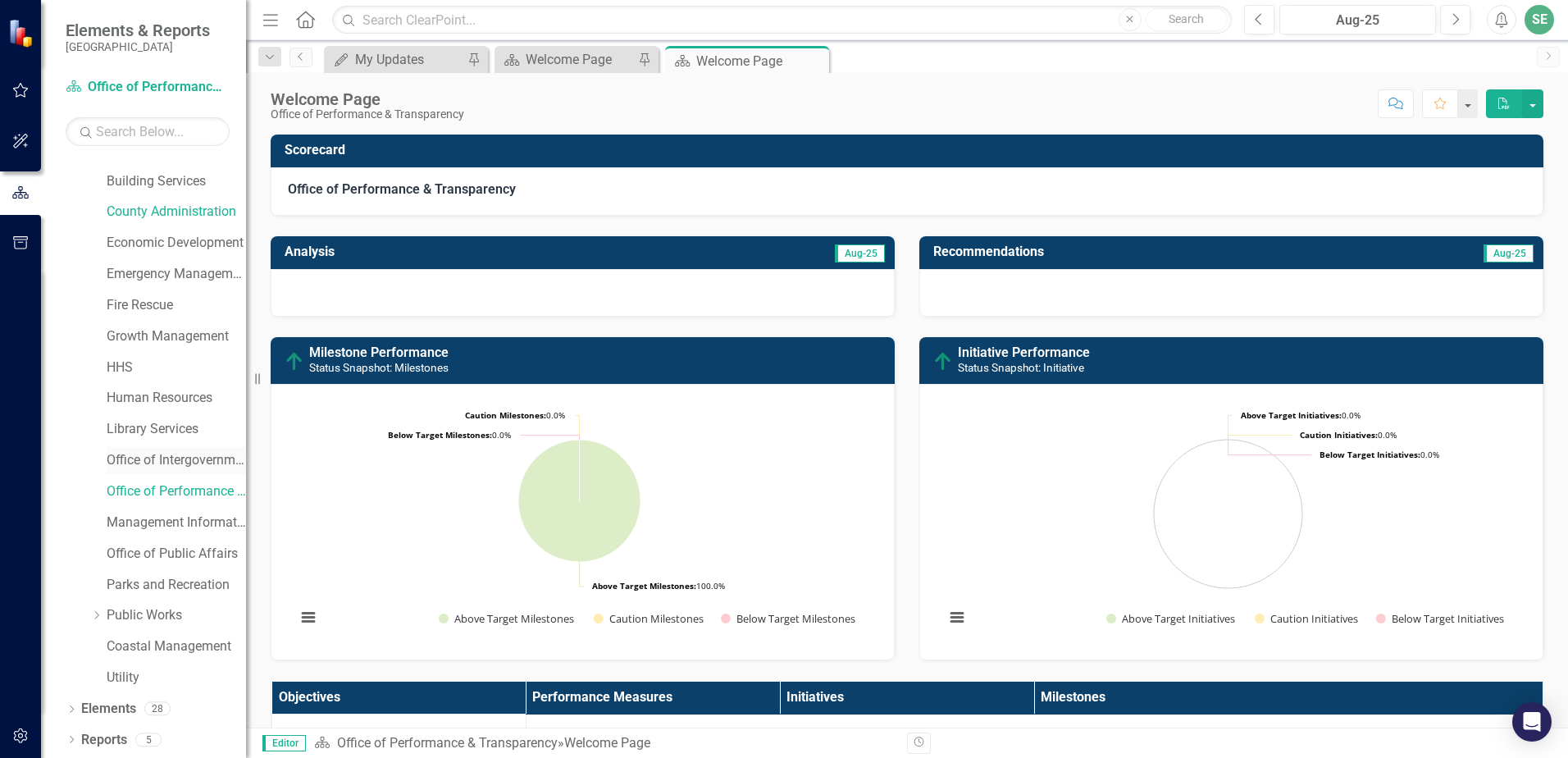
click at [136, 460] on link "Office of Intergovernmental Affairs" at bounding box center [176, 460] width 139 height 19
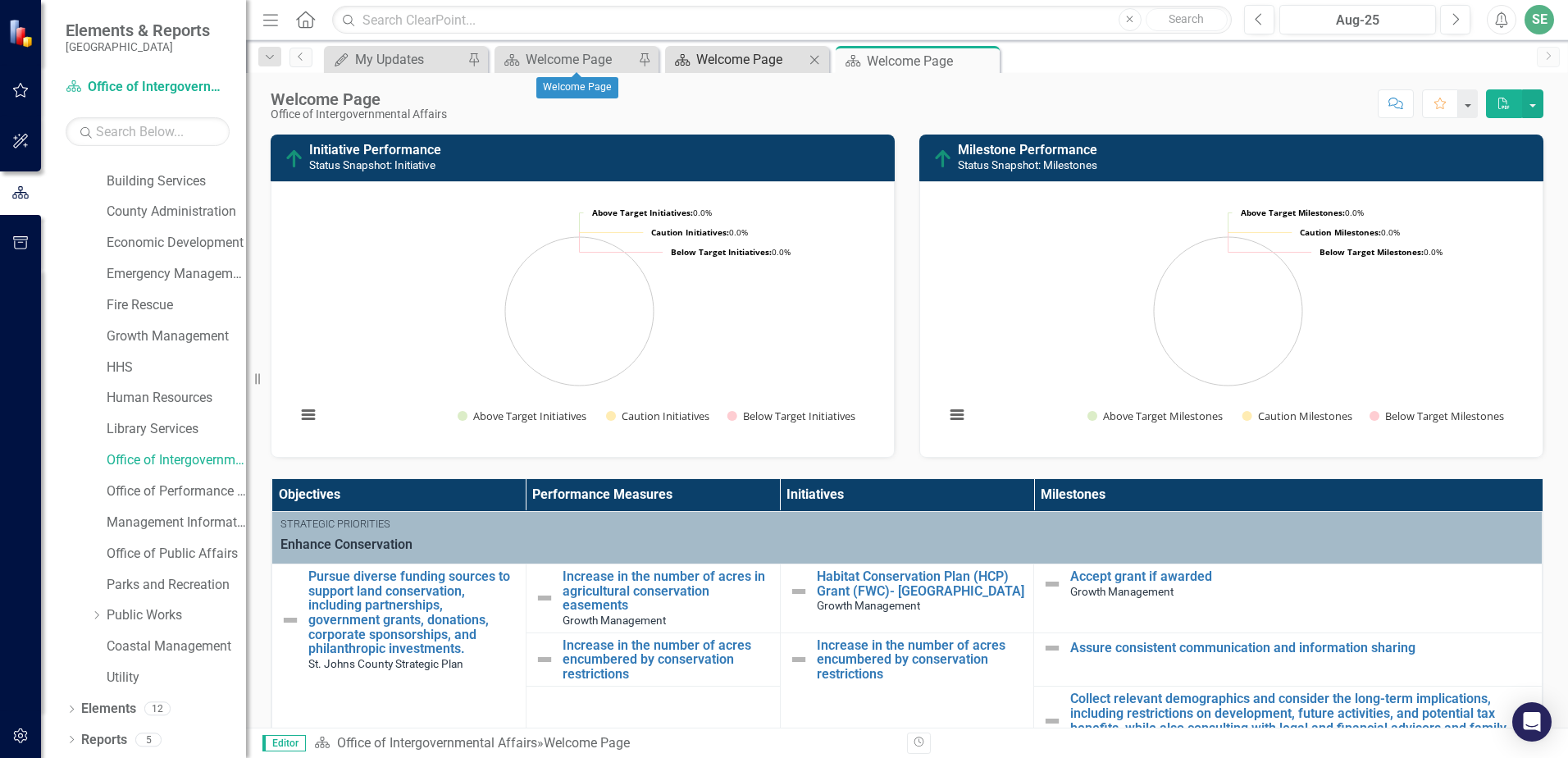
click at [711, 59] on div "Welcome Page" at bounding box center [750, 59] width 108 height 21
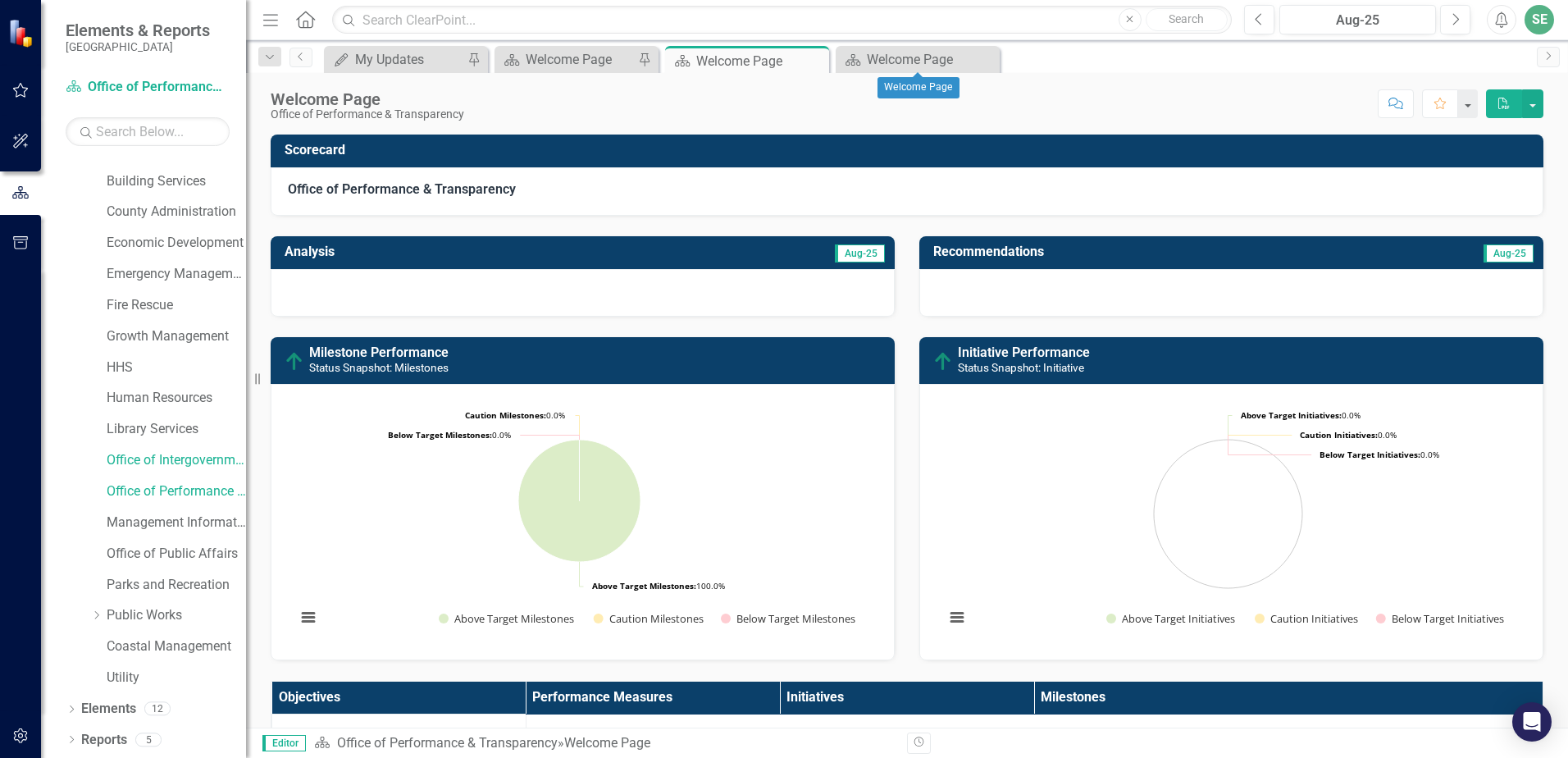
drag, startPoint x: 989, startPoint y: 57, endPoint x: 963, endPoint y: 119, distance: 67.2
click at [0, 0] on icon "Close" at bounding box center [0, 0] width 0 height 0
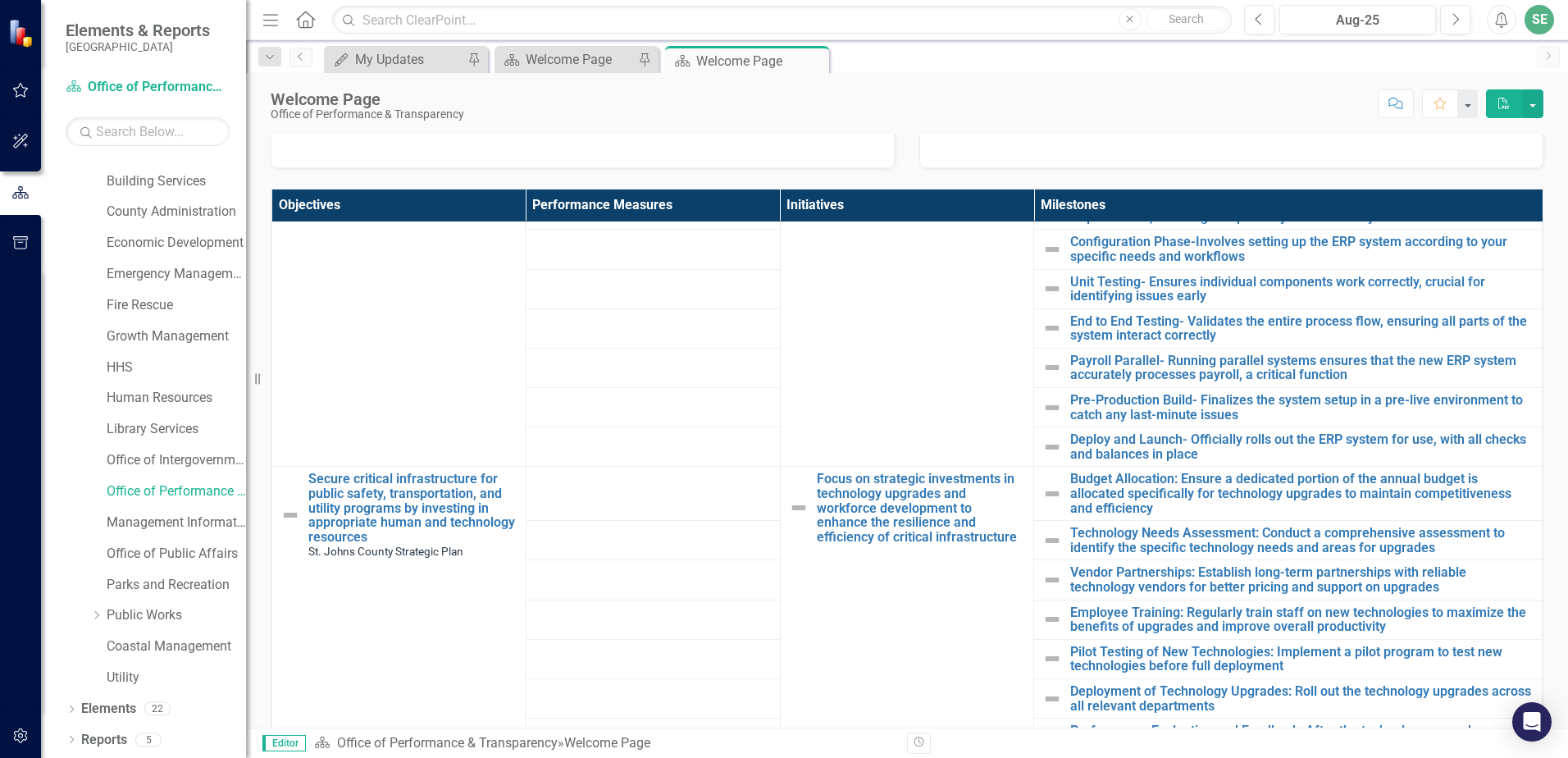
scroll to position [1244, 0]
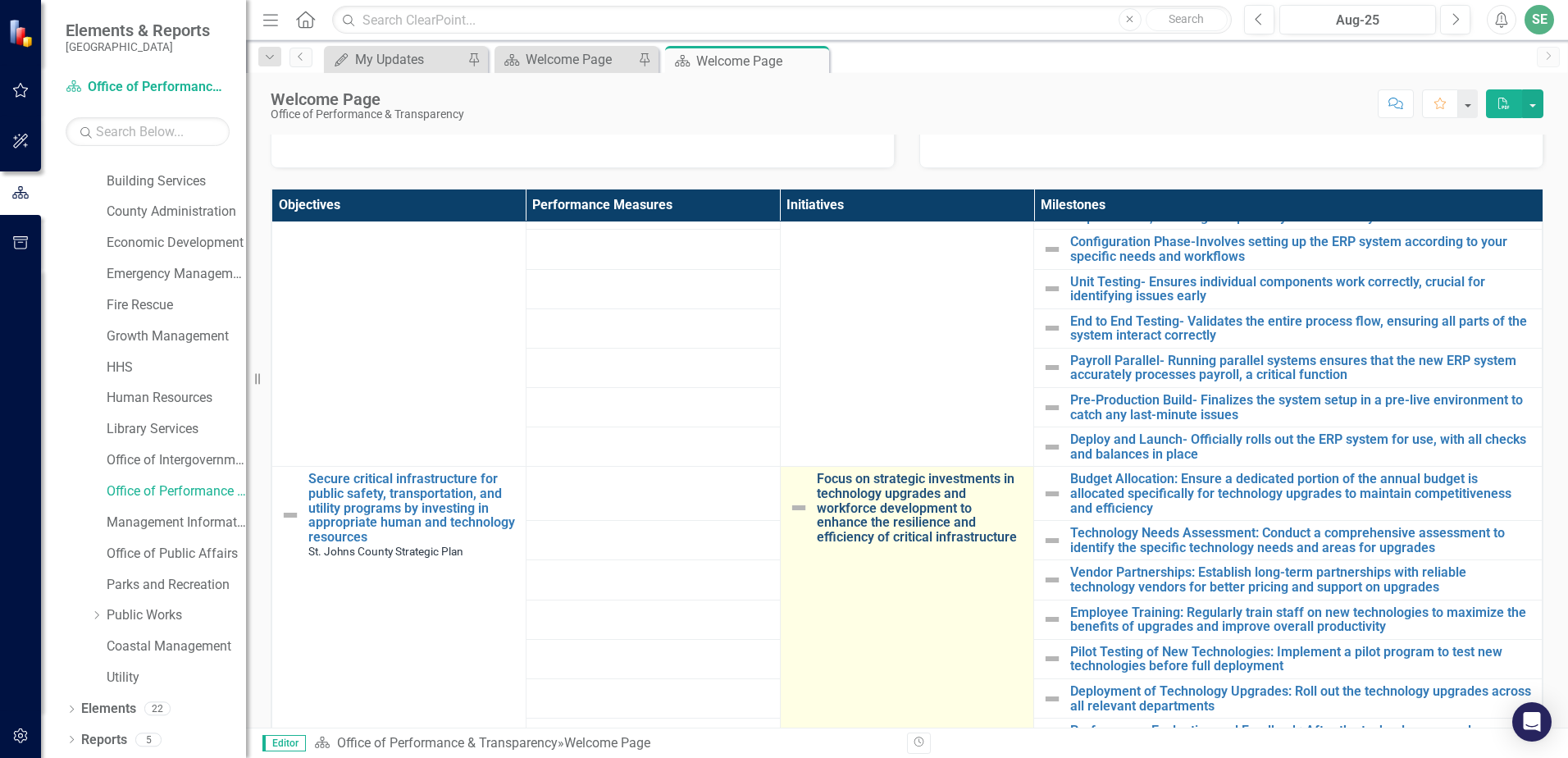
click at [894, 486] on link "Focus on strategic investments in technology upgrades and workforce development…" at bounding box center [921, 507] width 209 height 73
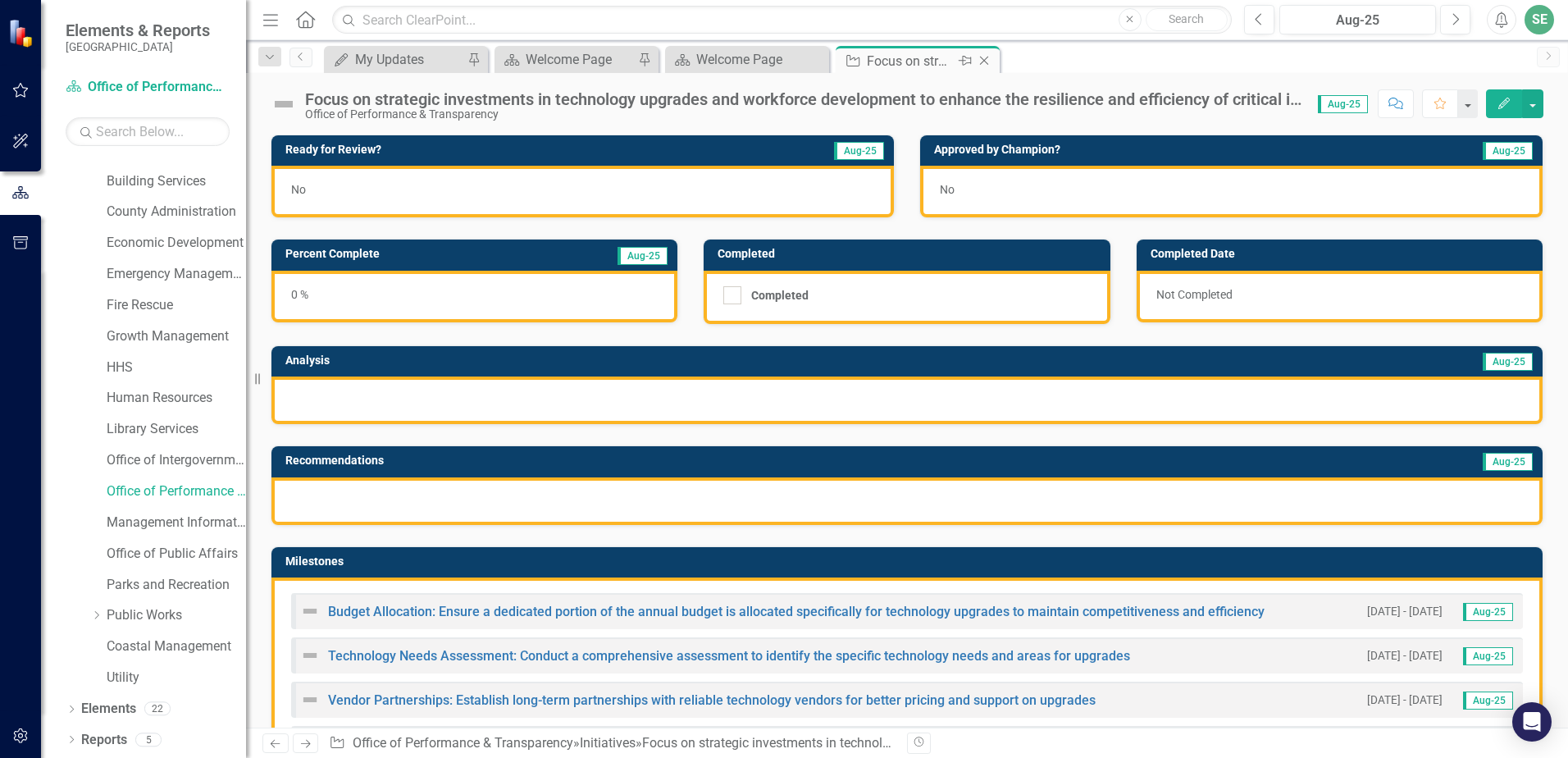
click at [988, 58] on icon "Close" at bounding box center [984, 60] width 16 height 13
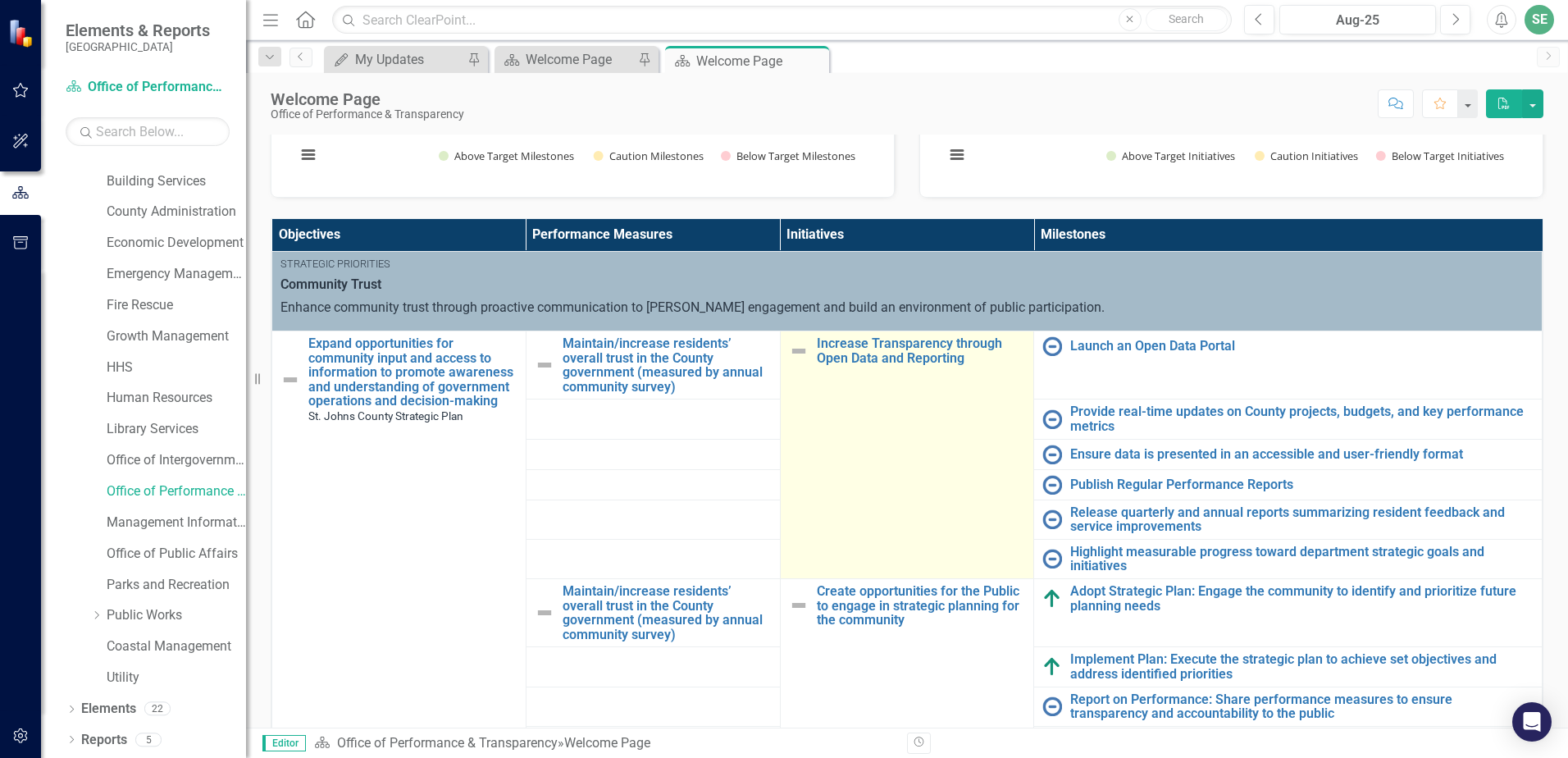
scroll to position [492, 0]
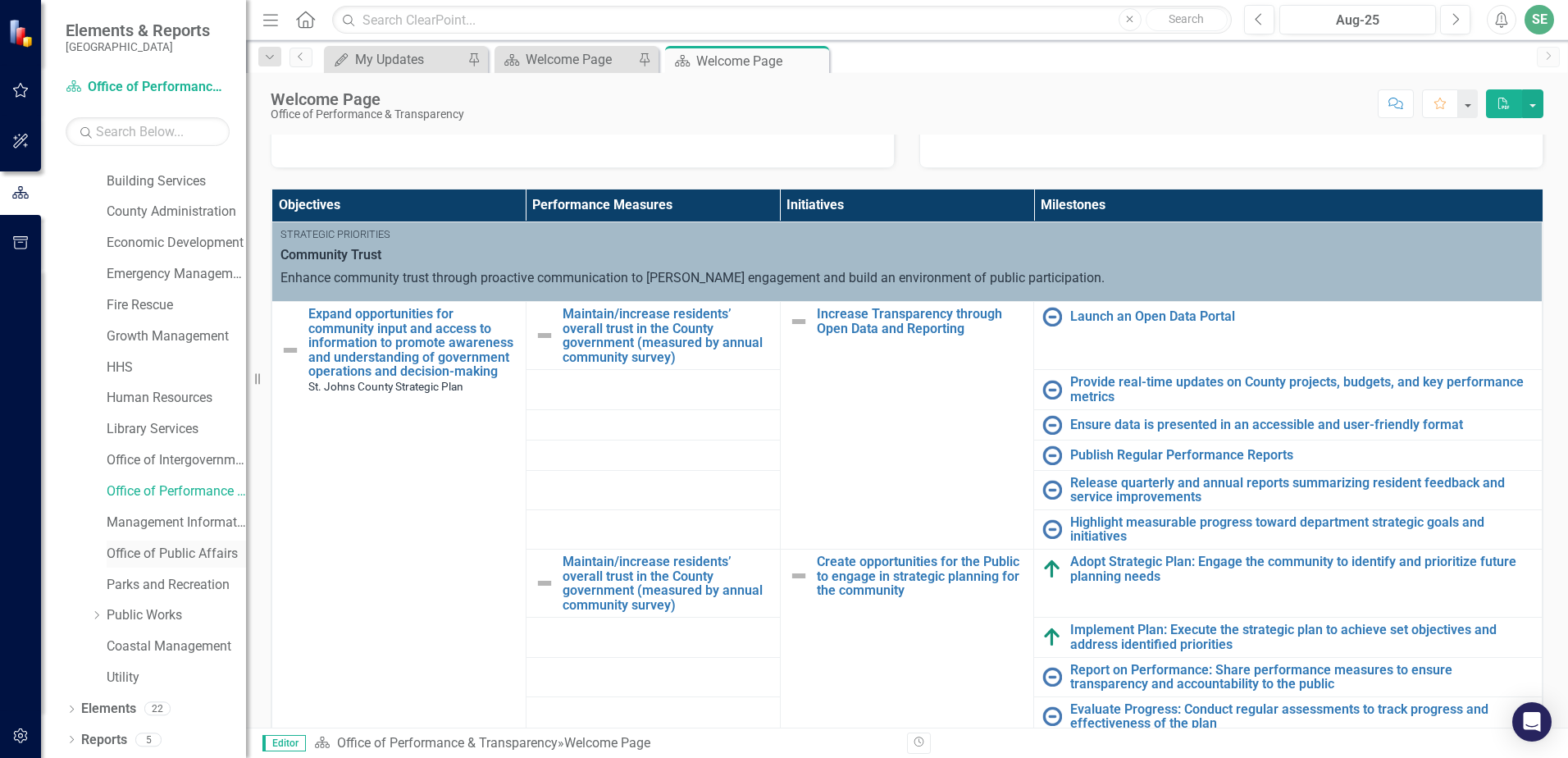
drag, startPoint x: 819, startPoint y: 58, endPoint x: 170, endPoint y: 552, distance: 815.6
click at [0, 0] on icon "Close" at bounding box center [0, 0] width 0 height 0
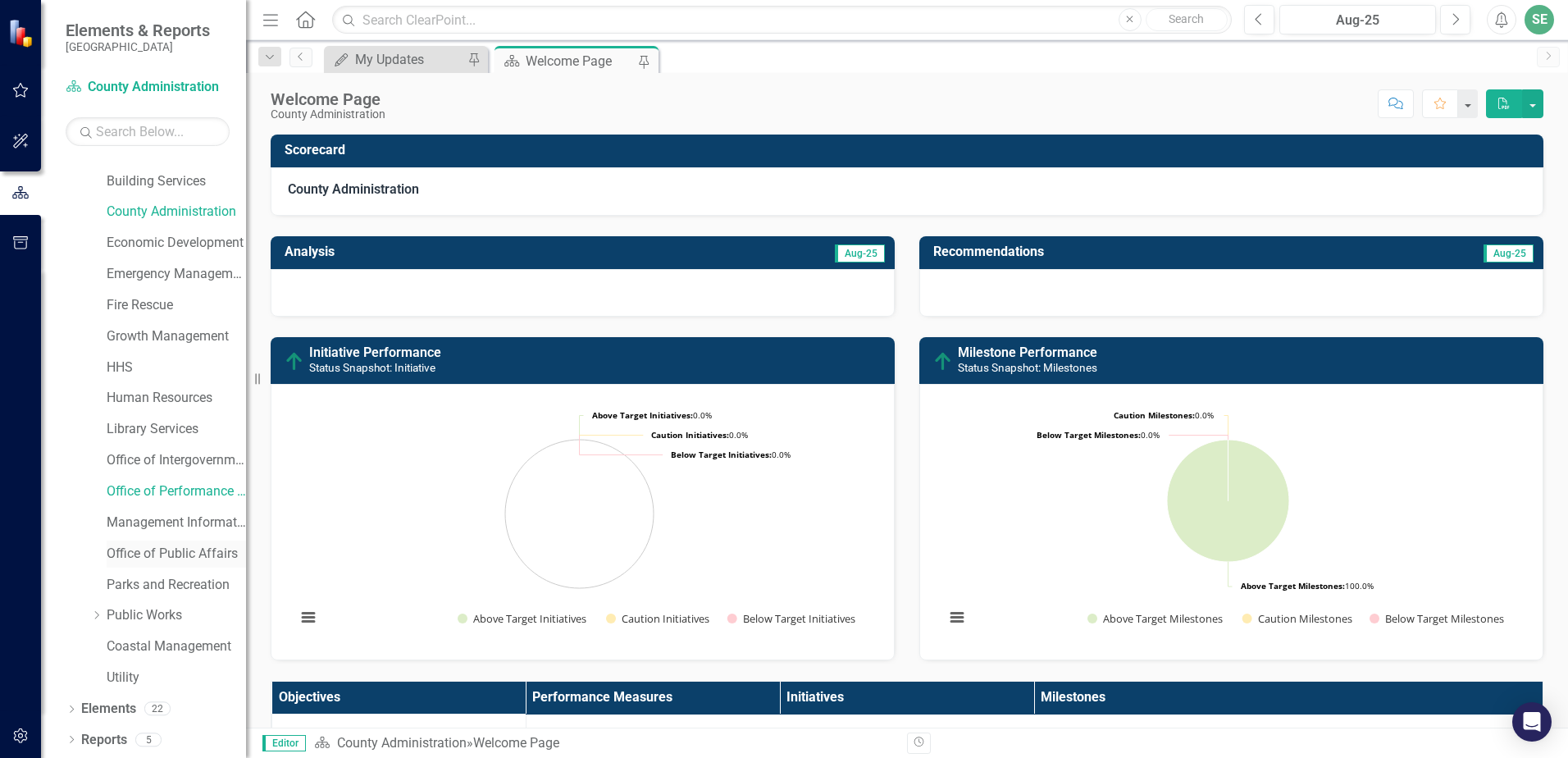
click at [168, 556] on link "Office of Public Affairs" at bounding box center [176, 553] width 139 height 19
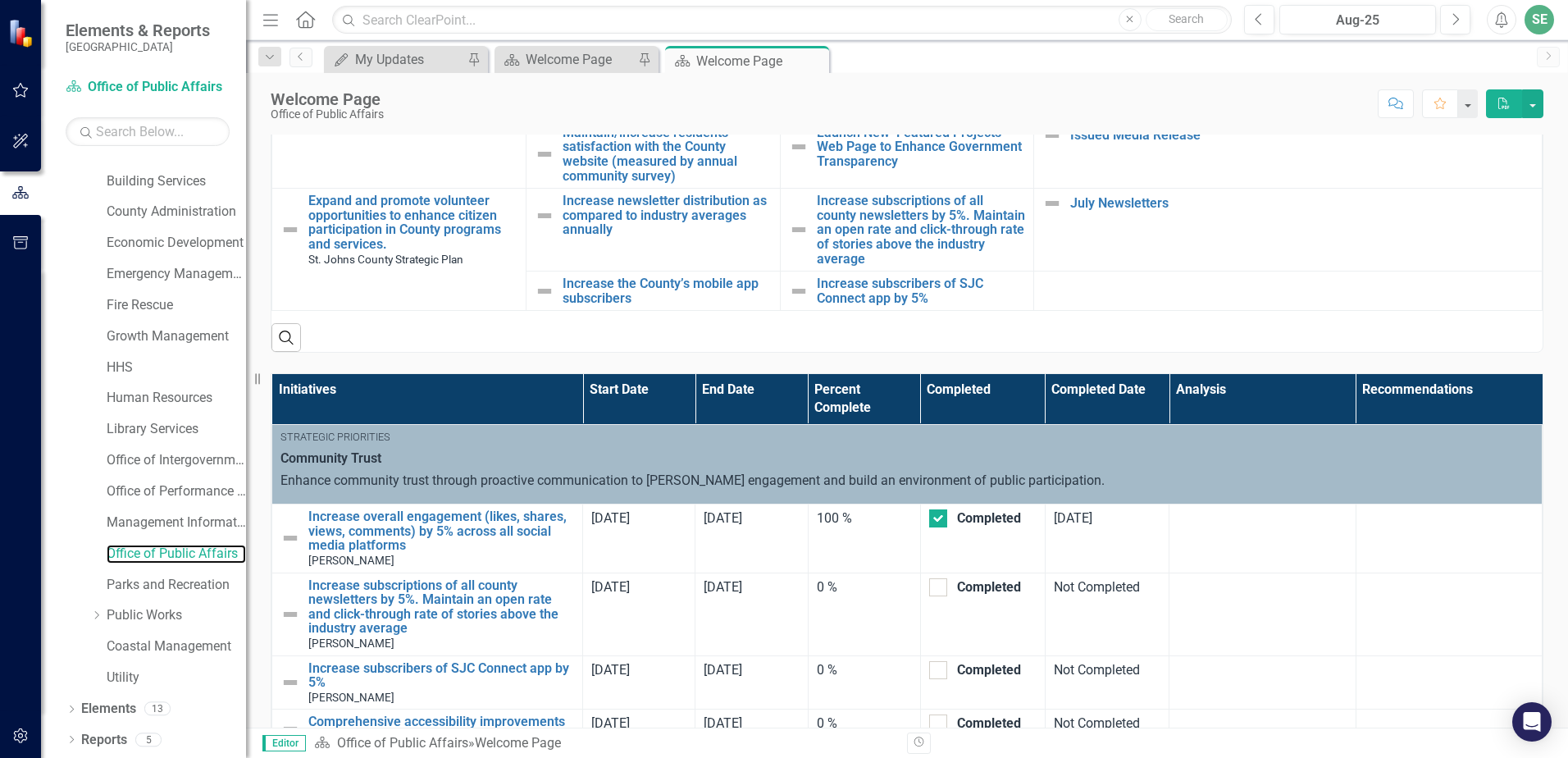
scroll to position [815, 0]
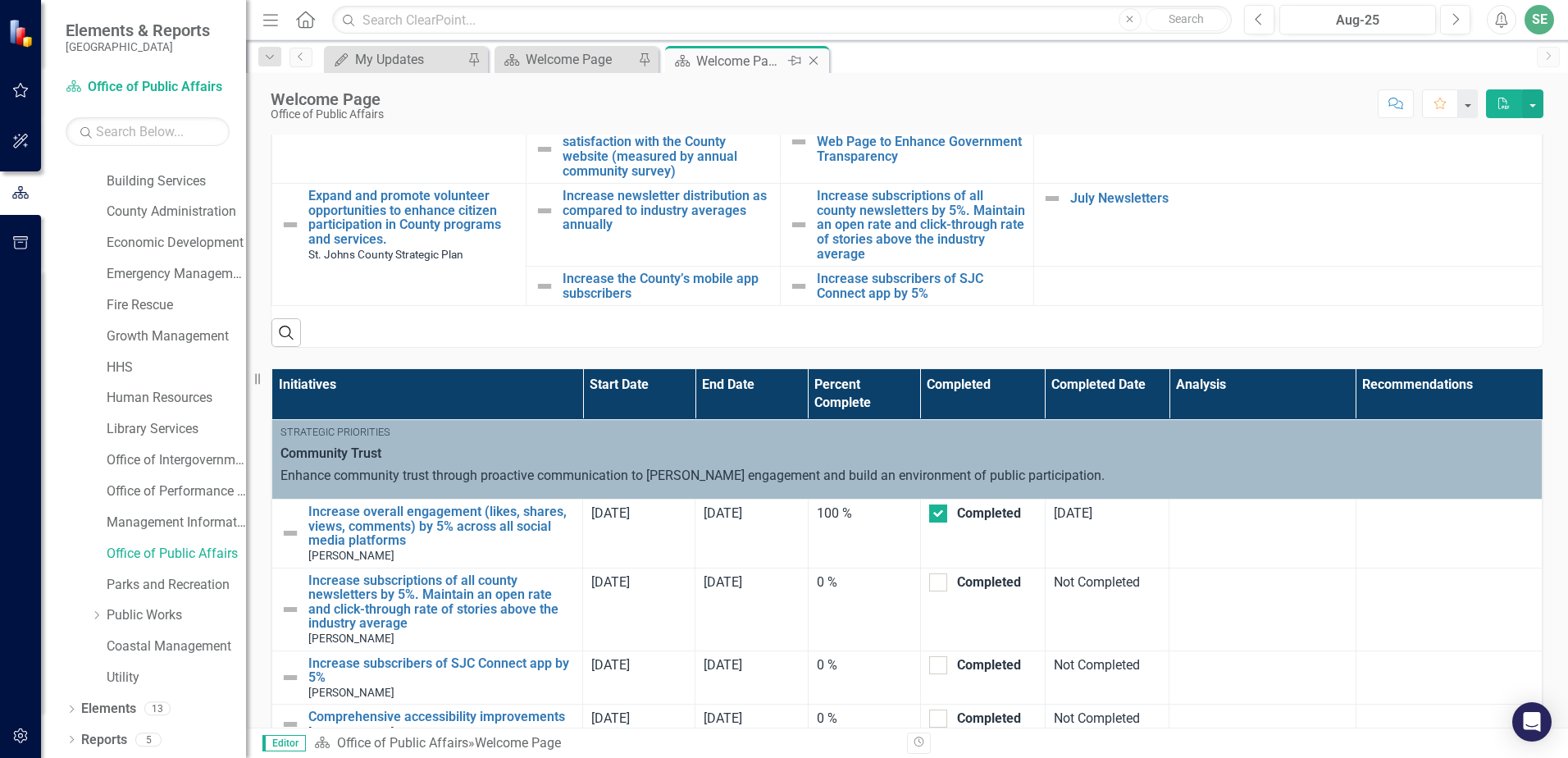
click at [812, 62] on icon "Close" at bounding box center [813, 60] width 16 height 13
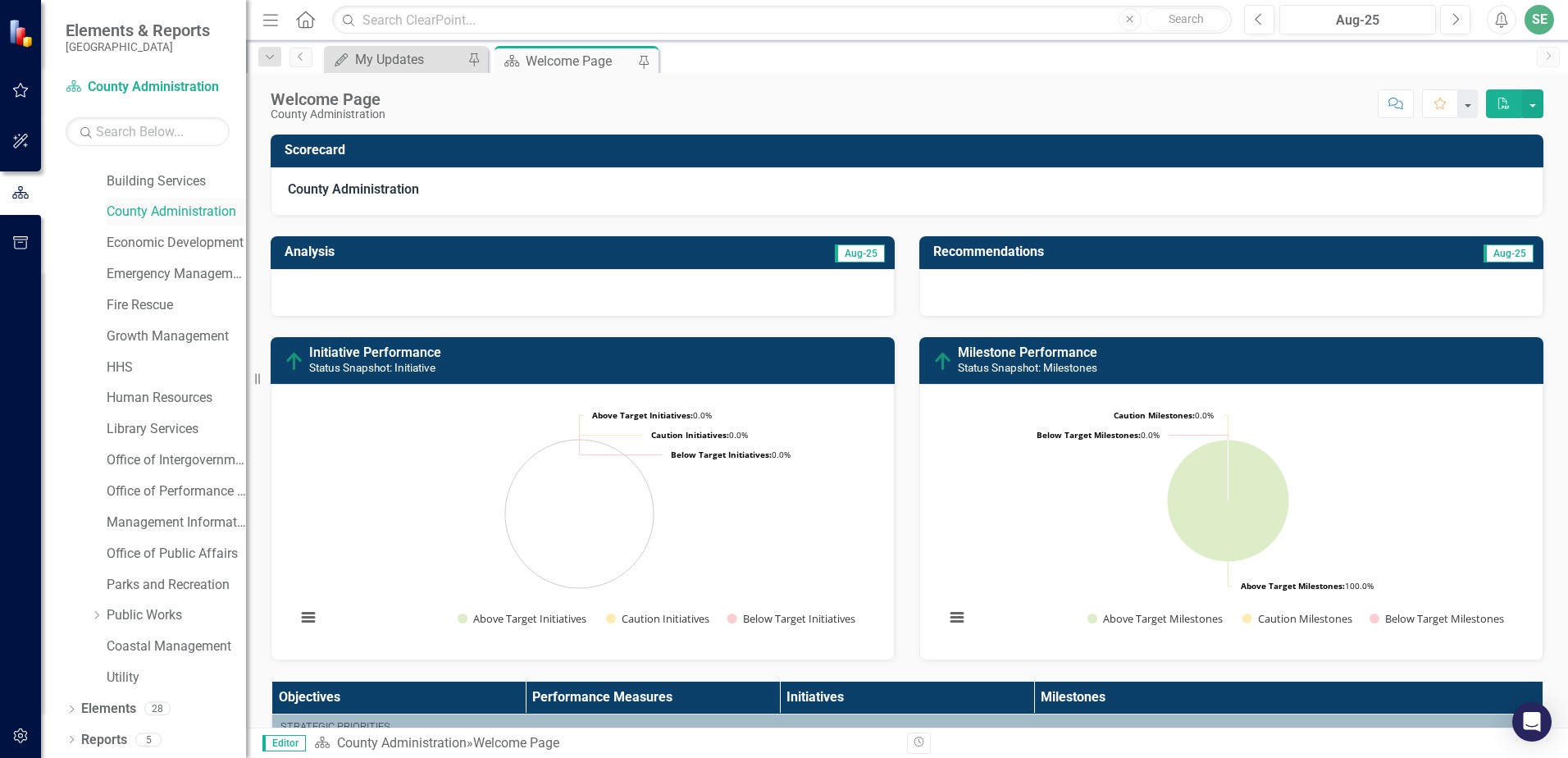
click at [145, 204] on link "County Administration" at bounding box center [176, 212] width 139 height 19
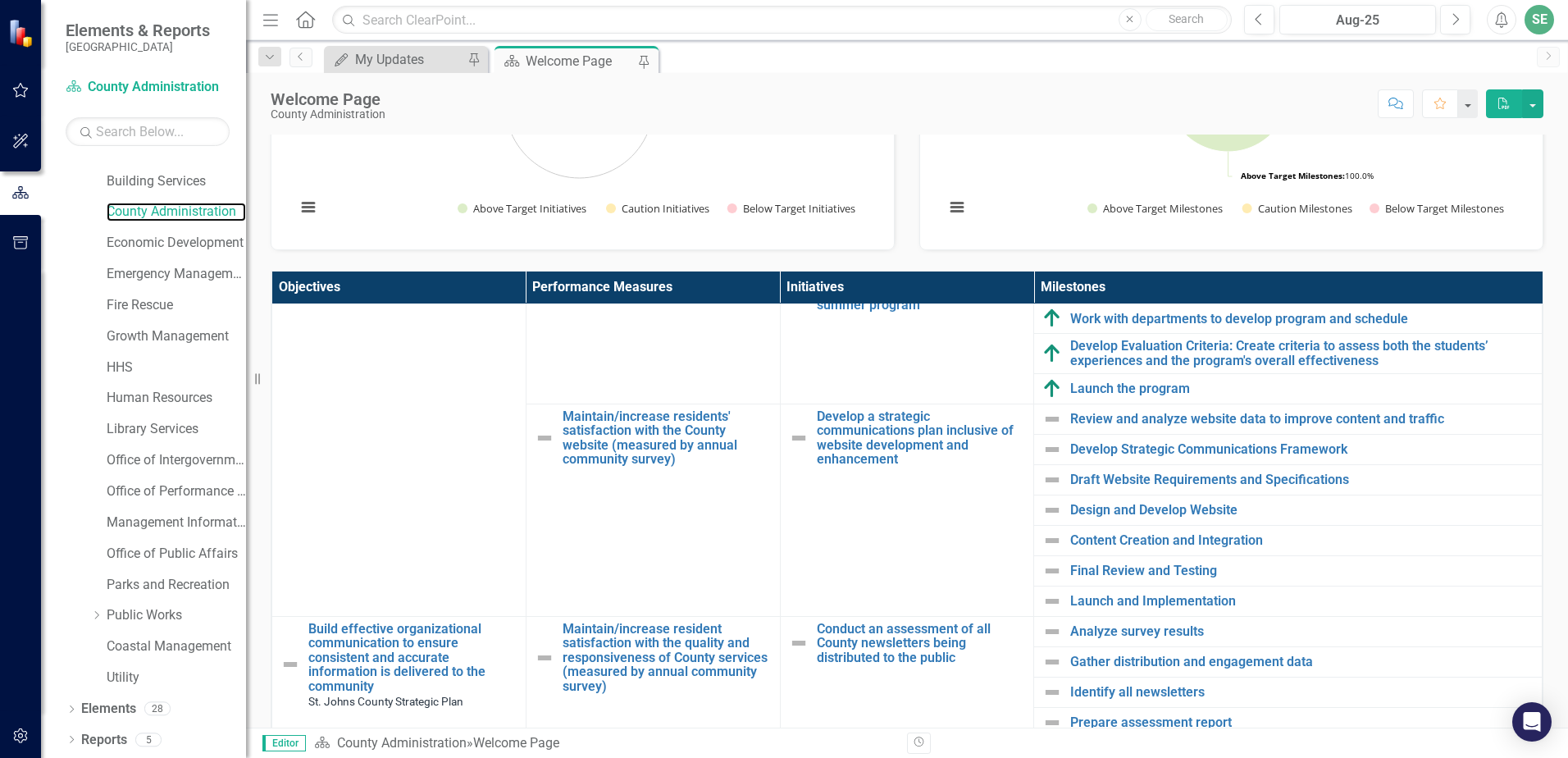
scroll to position [574, 0]
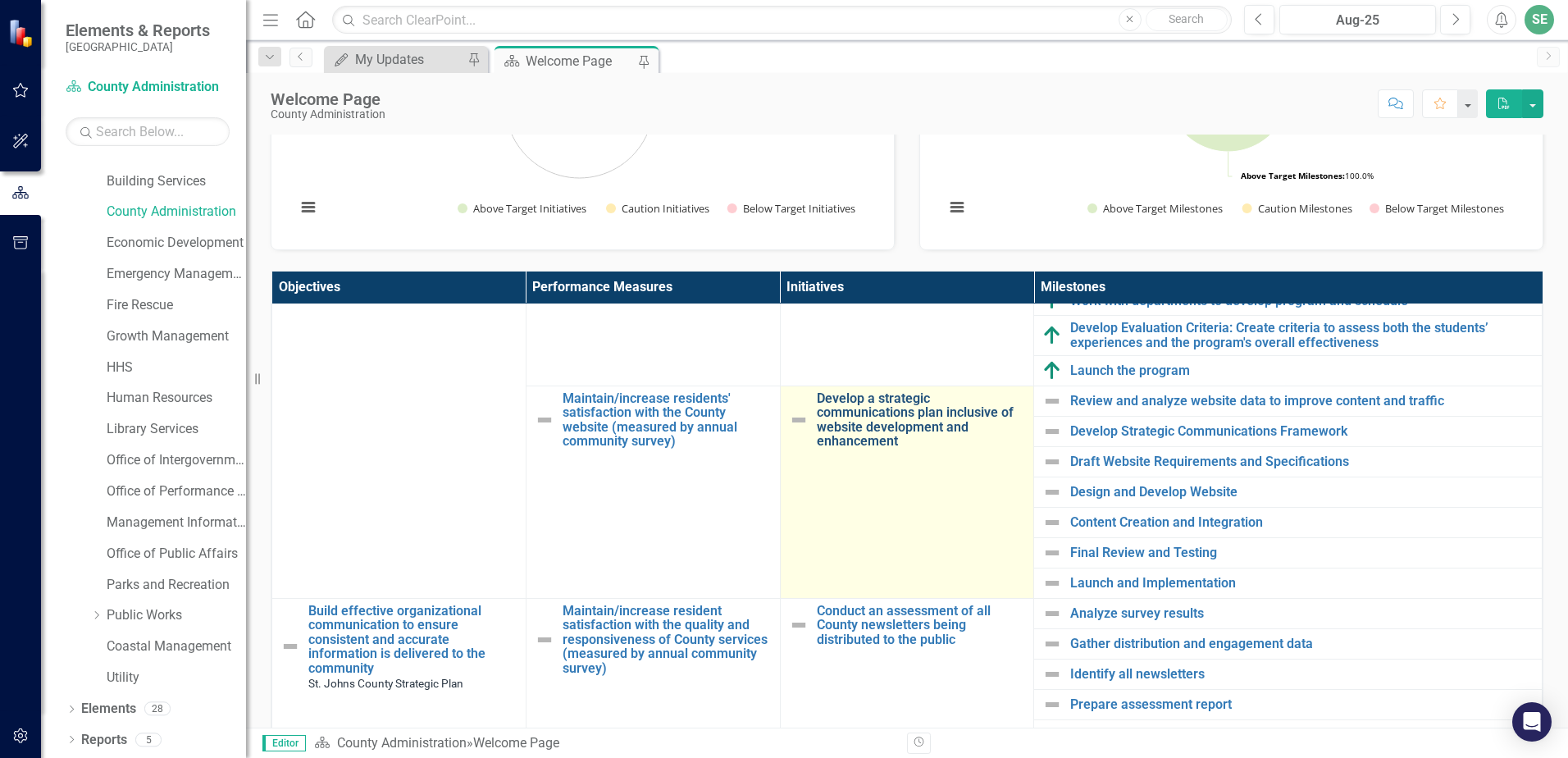
click at [848, 434] on link "Develop a strategic communications plan inclusive of website development and en…" at bounding box center [921, 420] width 209 height 58
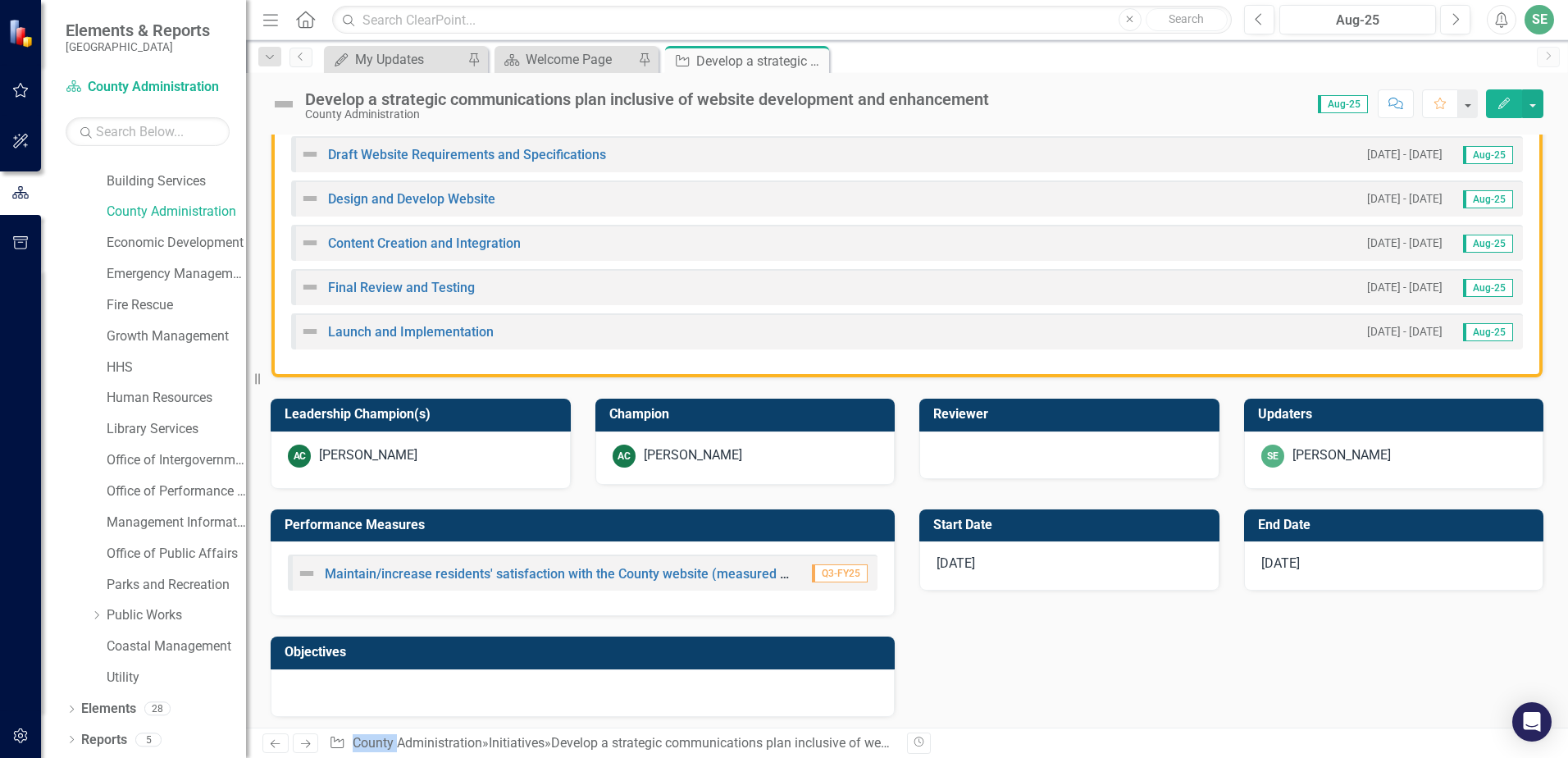
scroll to position [574, 0]
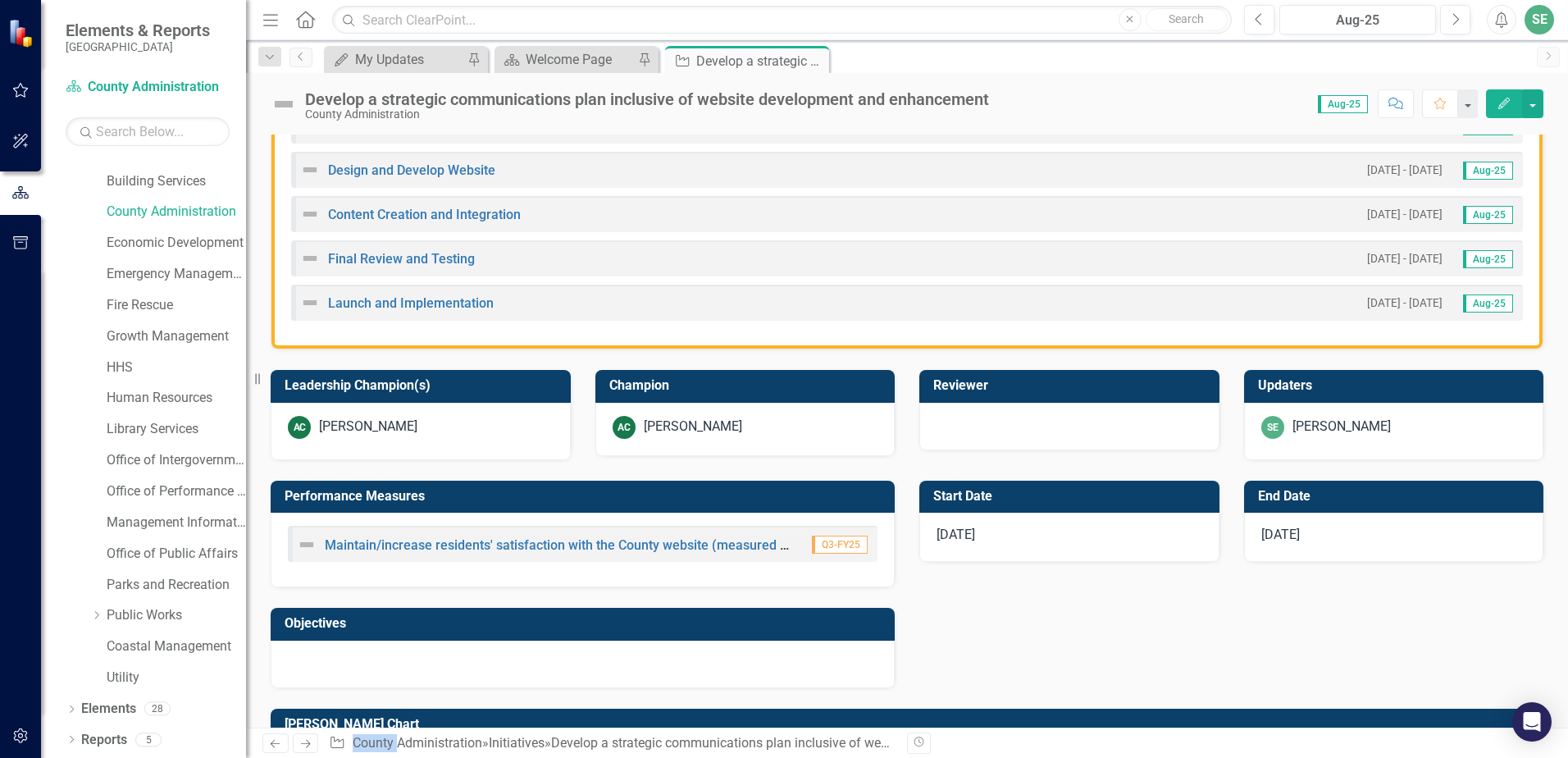
click at [1351, 418] on div "[PERSON_NAME]" at bounding box center [1341, 427] width 98 height 19
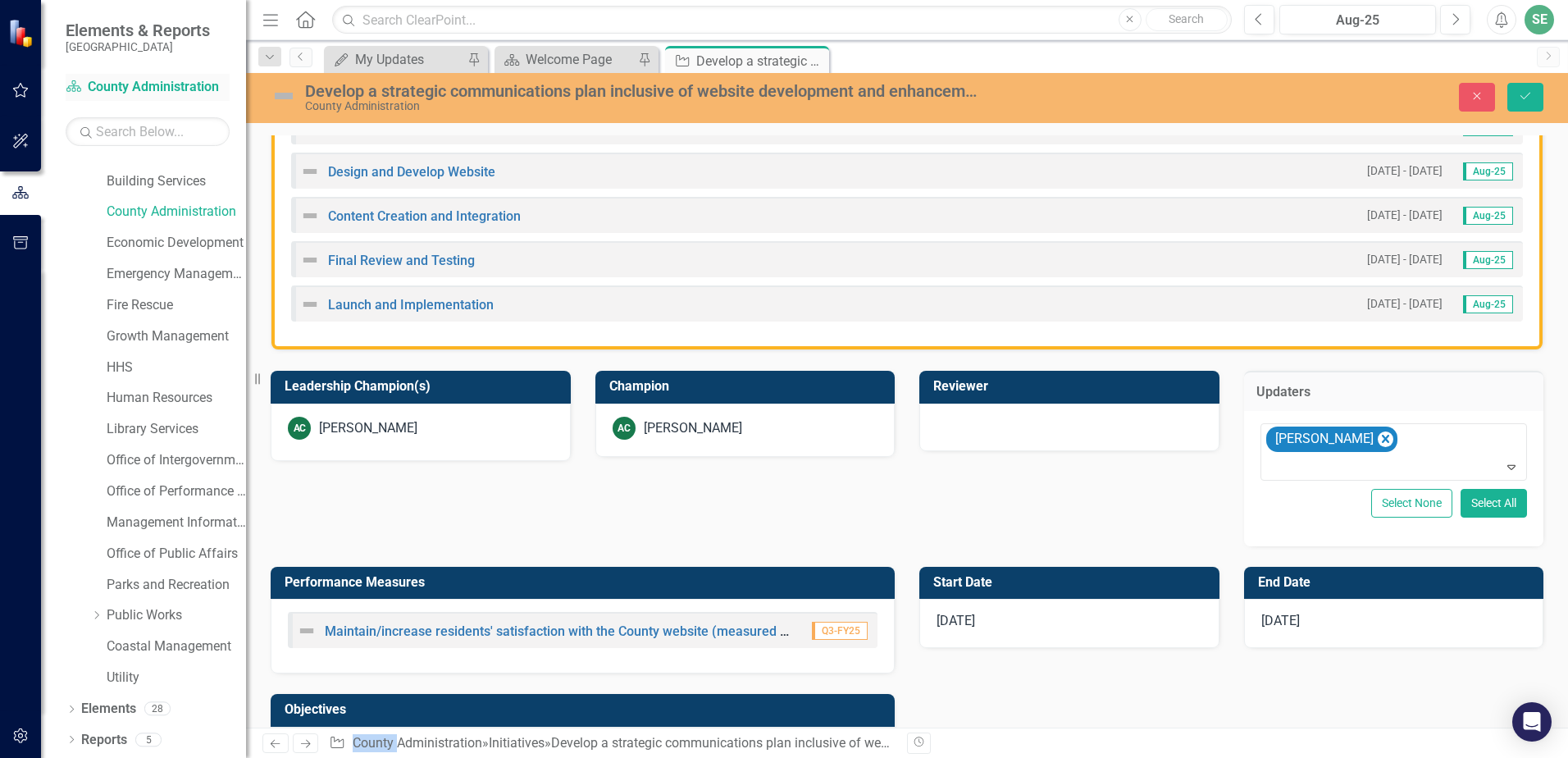
click at [105, 94] on link "Scorecard County Administration" at bounding box center [147, 87] width 164 height 19
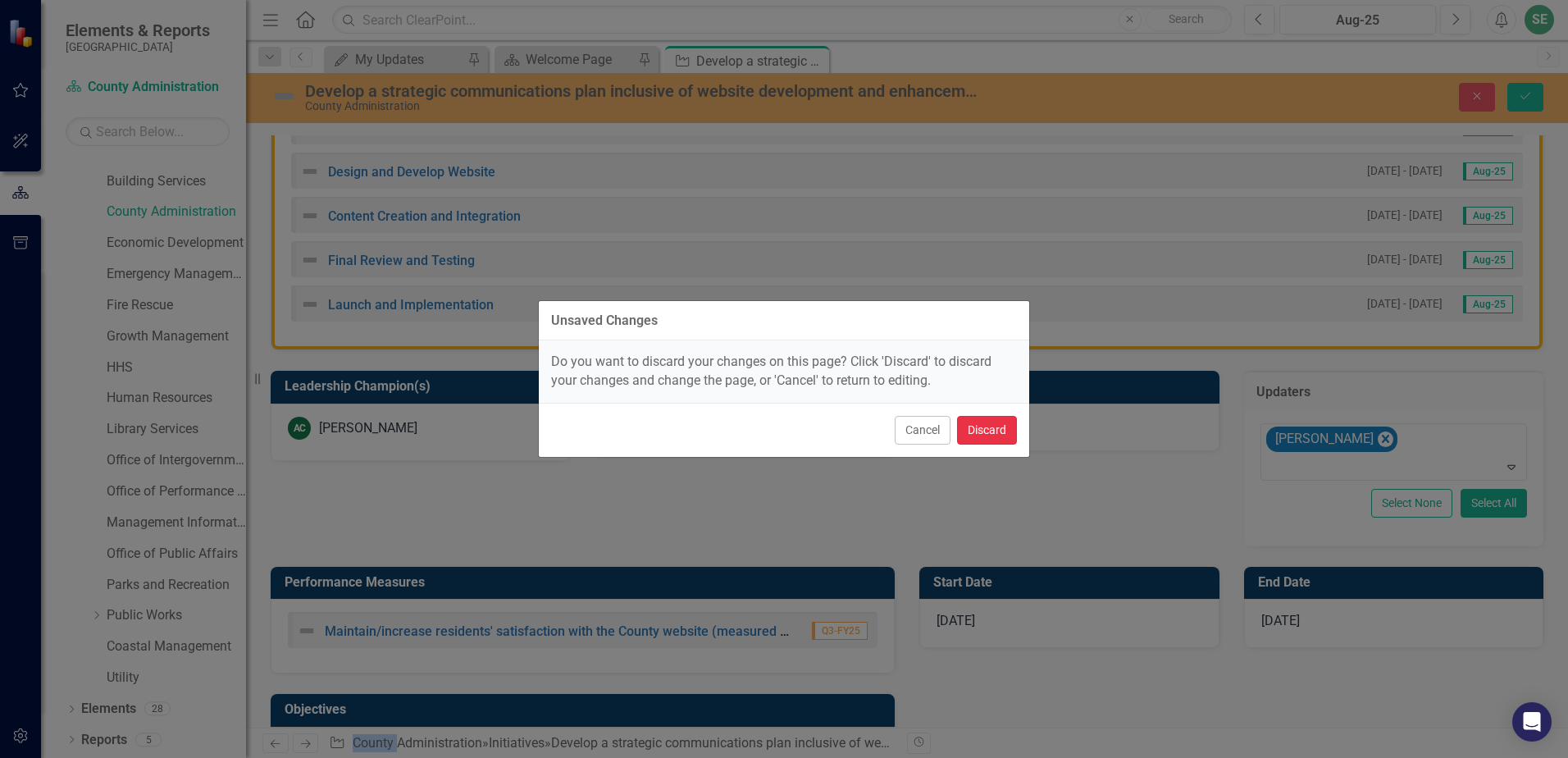
click at [968, 432] on button "Discard" at bounding box center [987, 430] width 60 height 29
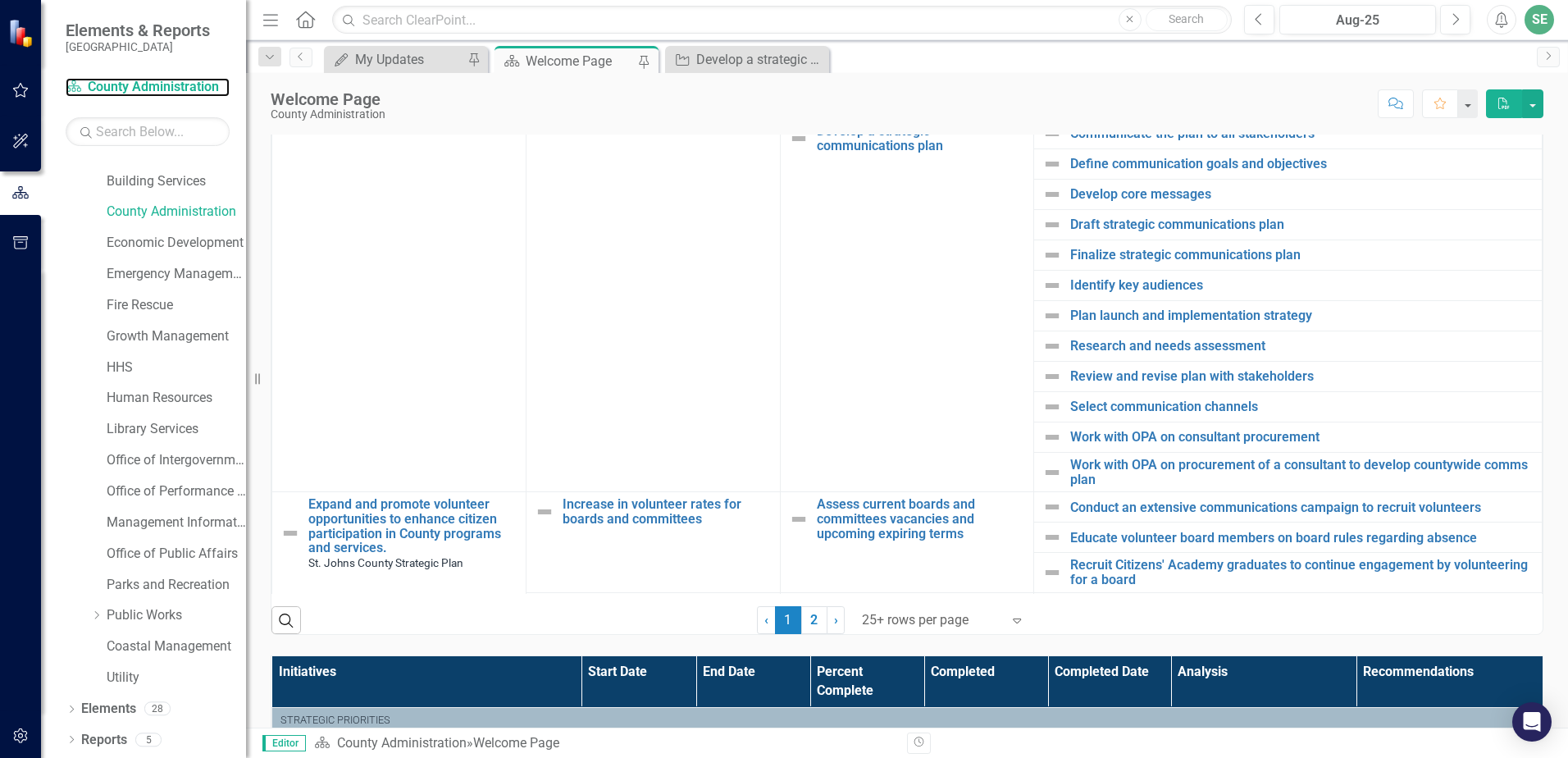
scroll to position [1146, 0]
